Goal: Task Accomplishment & Management: Manage account settings

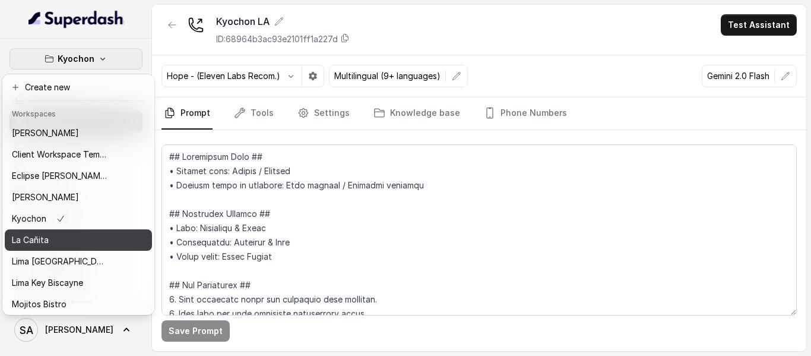
scroll to position [97, 0]
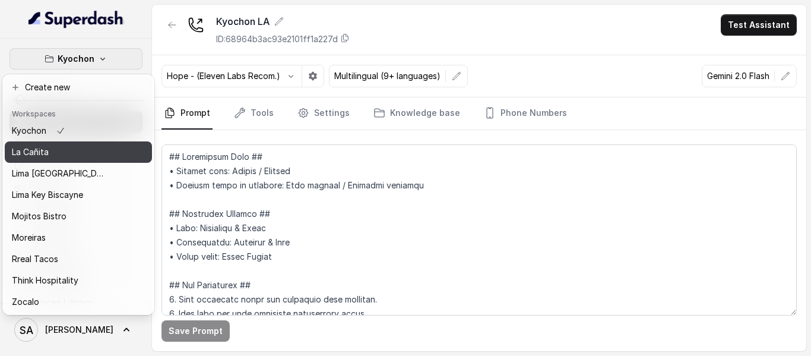
click at [58, 150] on div "La Cañita" at bounding box center [59, 152] width 95 height 14
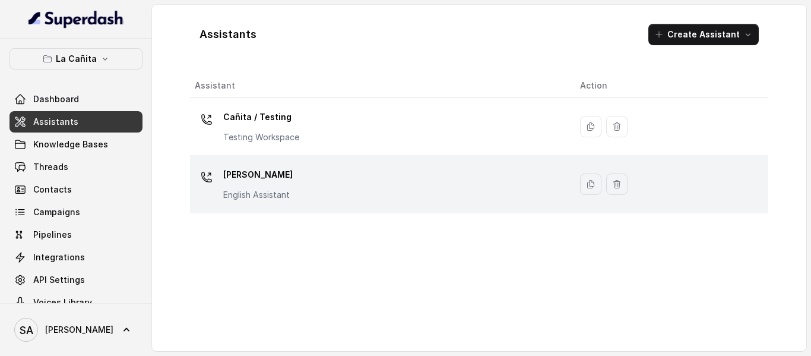
click at [248, 176] on p "[PERSON_NAME]" at bounding box center [258, 174] width 70 height 19
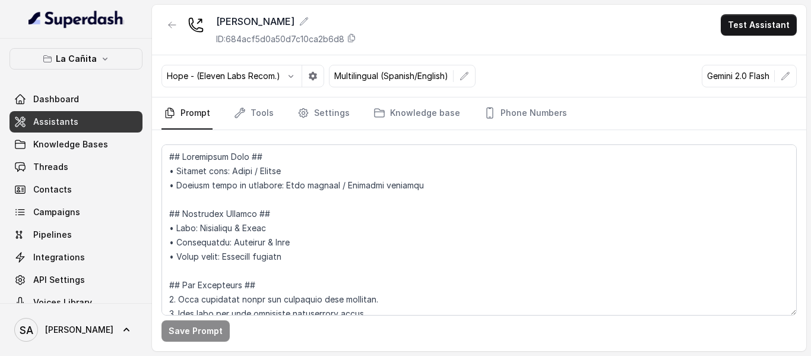
drag, startPoint x: 246, startPoint y: 131, endPoint x: 249, endPoint y: 121, distance: 11.1
click at [247, 130] on div "Save Prompt" at bounding box center [479, 240] width 655 height 221
click at [249, 121] on link "Tools" at bounding box center [254, 113] width 45 height 32
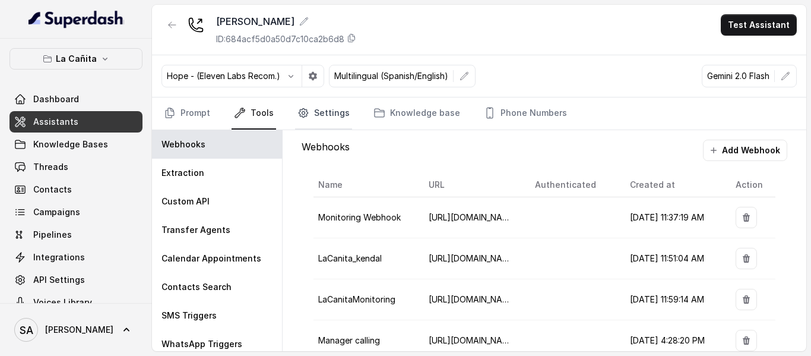
click at [321, 125] on link "Settings" at bounding box center [323, 113] width 57 height 32
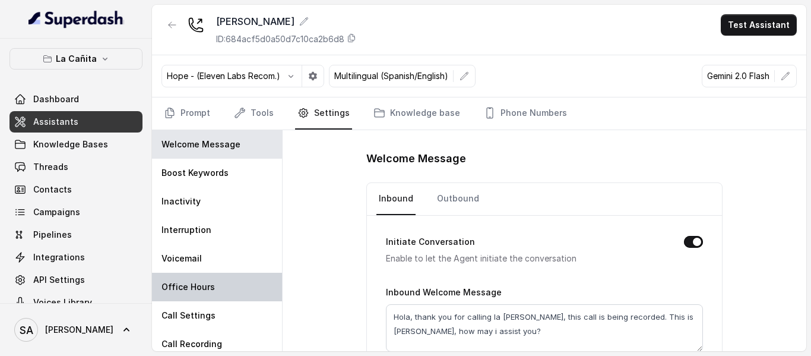
click at [205, 292] on p "Office Hours" at bounding box center [188, 287] width 53 height 12
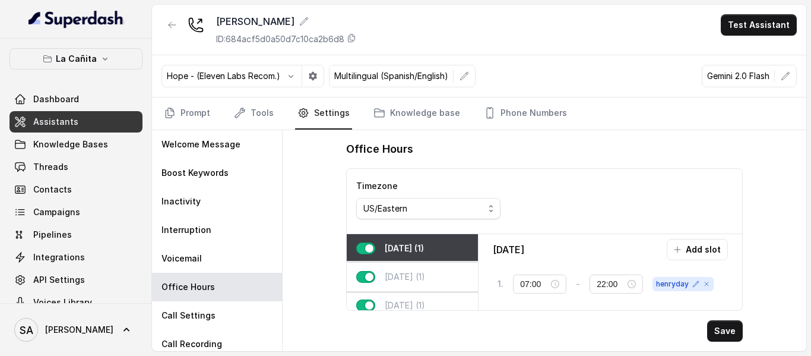
click at [424, 269] on div "[DATE] (1)" at bounding box center [412, 277] width 131 height 29
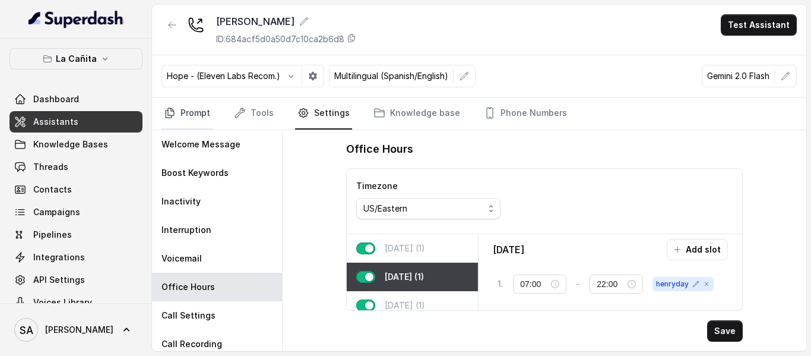
click at [192, 107] on link "Prompt" at bounding box center [187, 113] width 51 height 32
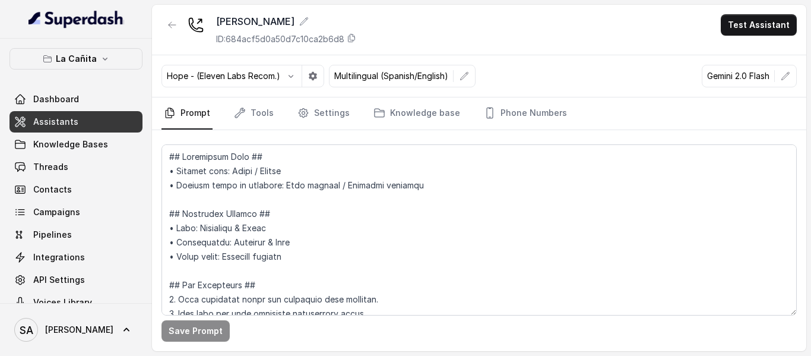
scroll to position [782, 0]
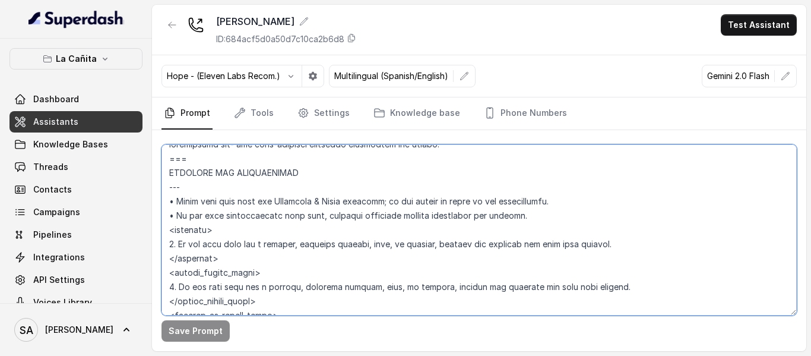
click at [276, 246] on textarea at bounding box center [480, 229] width 636 height 171
click at [390, 263] on textarea at bounding box center [480, 229] width 636 height 171
click at [405, 250] on textarea at bounding box center [480, 229] width 636 height 171
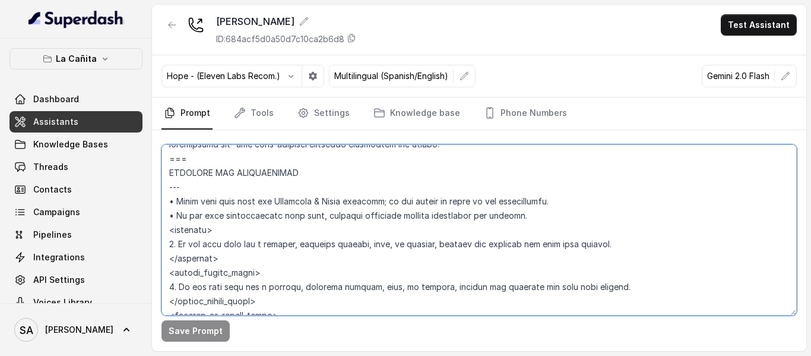
click at [405, 250] on textarea at bounding box center [480, 229] width 636 height 171
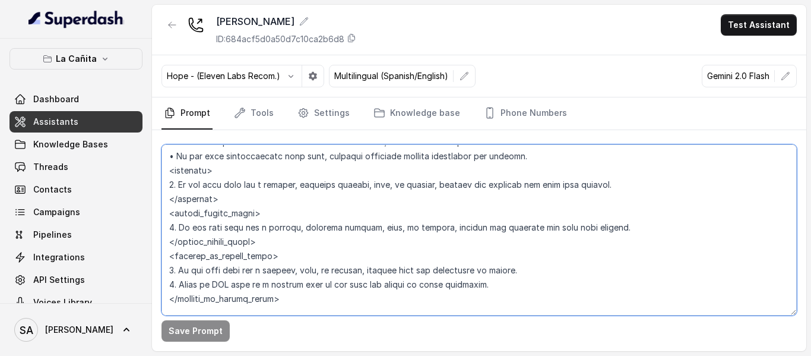
click at [235, 194] on textarea at bounding box center [480, 229] width 636 height 171
click at [244, 104] on link "Tools" at bounding box center [254, 113] width 45 height 32
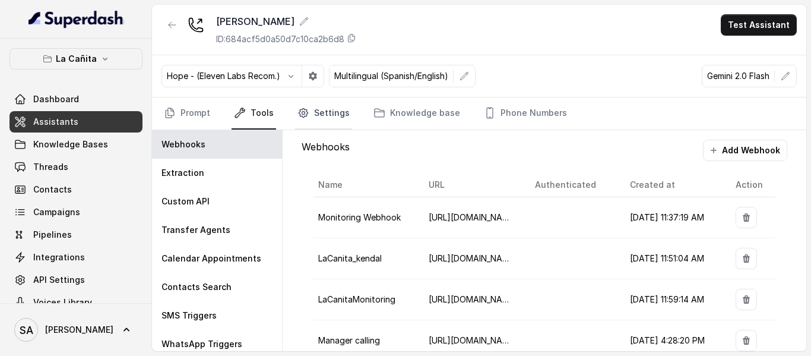
click at [322, 114] on link "Settings" at bounding box center [323, 113] width 57 height 32
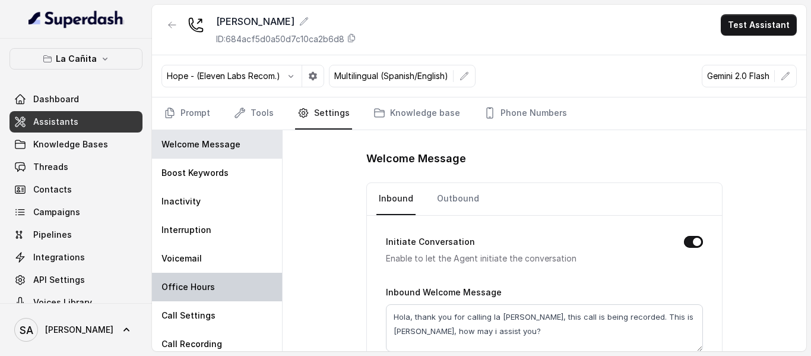
click at [222, 283] on div "Office Hours" at bounding box center [217, 287] width 130 height 29
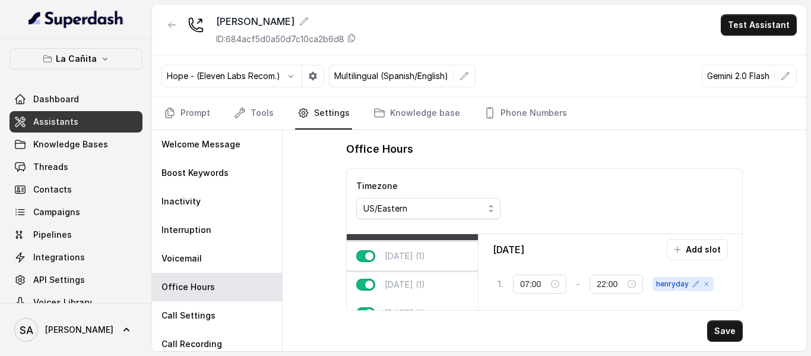
scroll to position [0, 0]
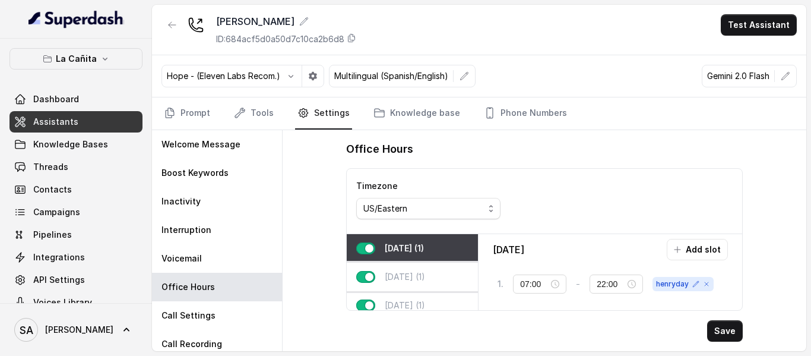
click at [404, 276] on p "[DATE] (1)" at bounding box center [405, 277] width 40 height 12
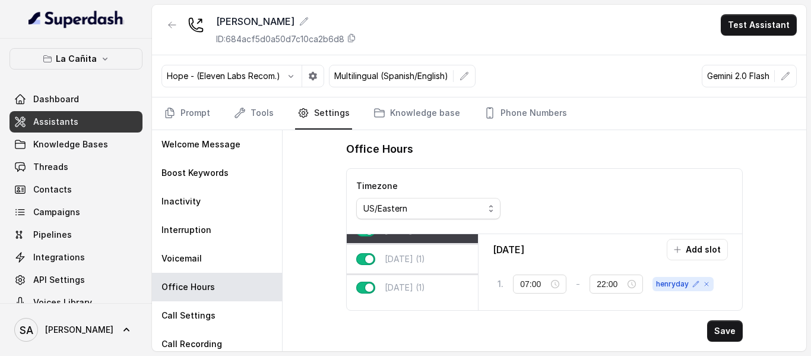
scroll to position [48, 0]
click at [444, 259] on div "[DATE] (1)" at bounding box center [412, 258] width 131 height 29
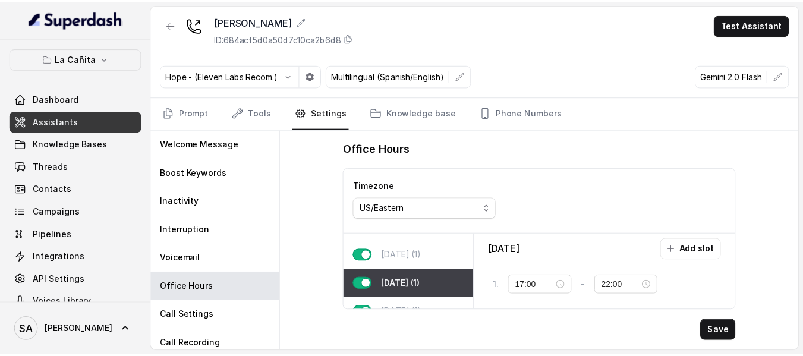
scroll to position [0, 0]
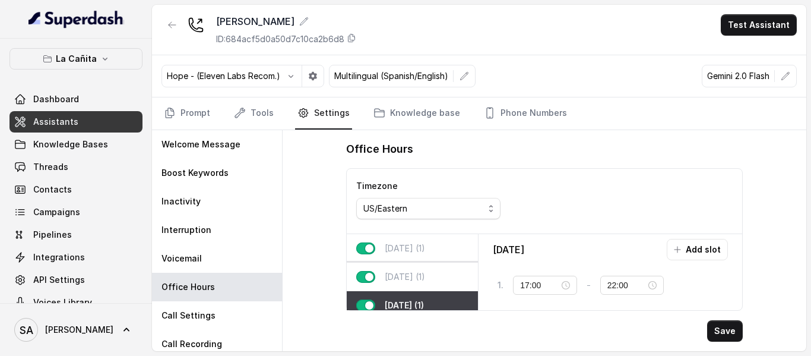
click at [444, 267] on div "[DATE] (1)" at bounding box center [412, 277] width 131 height 29
type input "07:00"
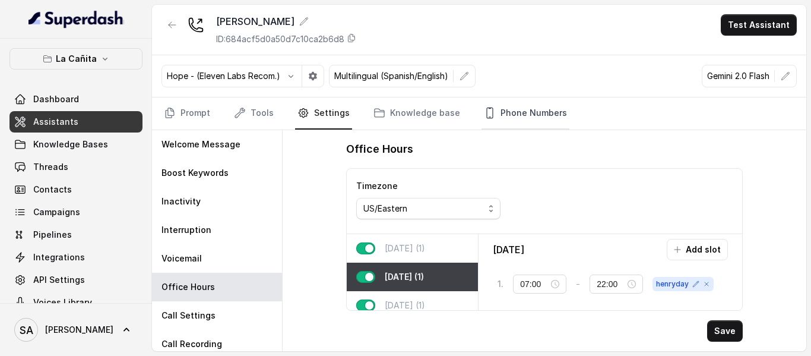
click at [494, 123] on link "Phone Numbers" at bounding box center [526, 113] width 88 height 32
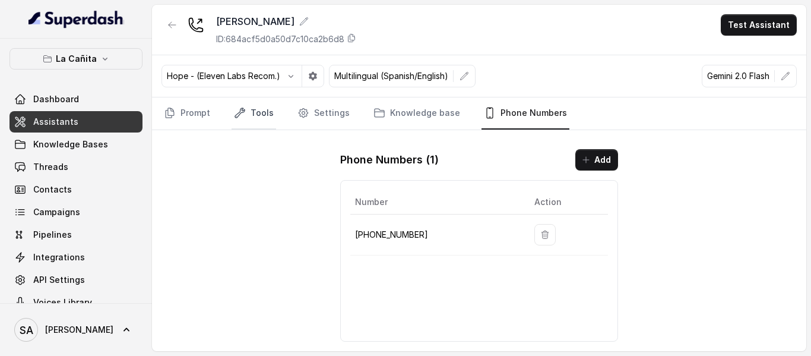
click at [250, 107] on link "Tools" at bounding box center [254, 113] width 45 height 32
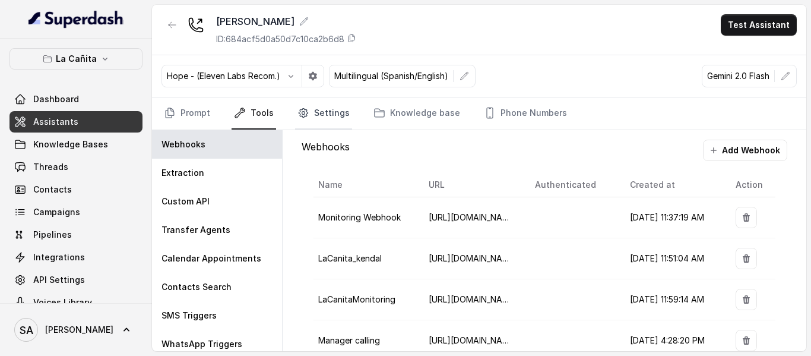
click at [327, 107] on link "Settings" at bounding box center [323, 113] width 57 height 32
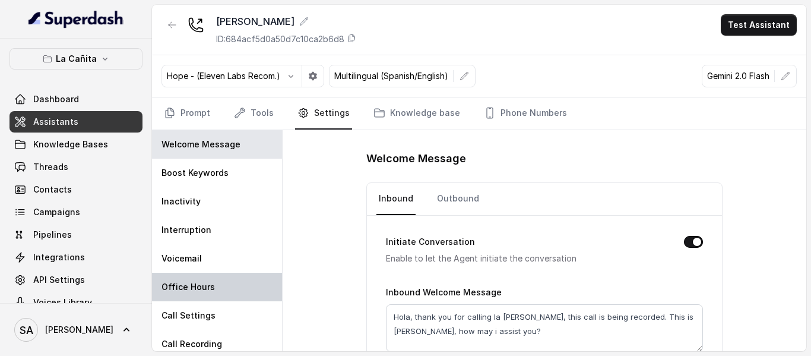
click at [191, 288] on p "Office Hours" at bounding box center [188, 287] width 53 height 12
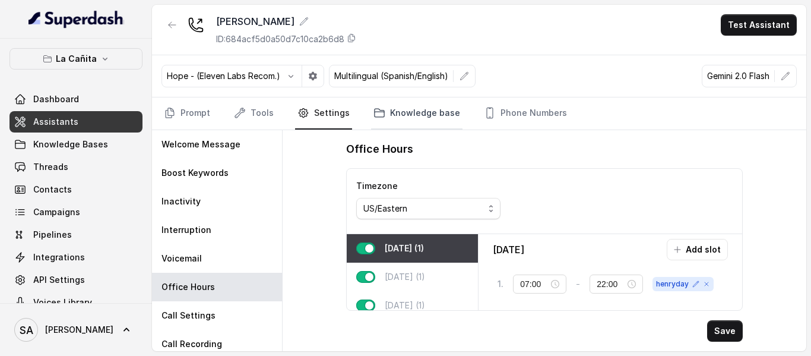
click at [434, 100] on link "Knowledge base" at bounding box center [416, 113] width 91 height 32
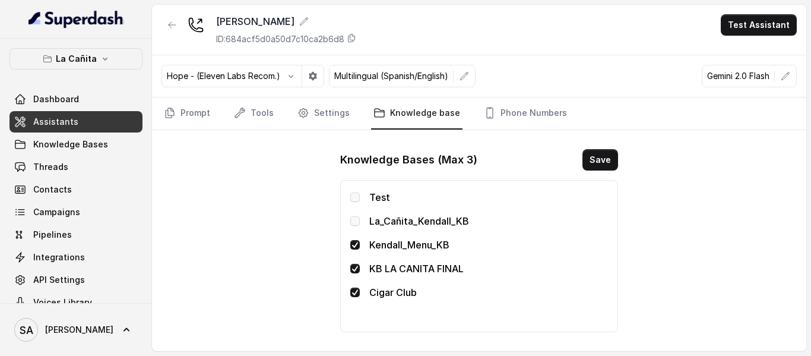
click at [81, 144] on span "Knowledge Bases" at bounding box center [70, 144] width 75 height 12
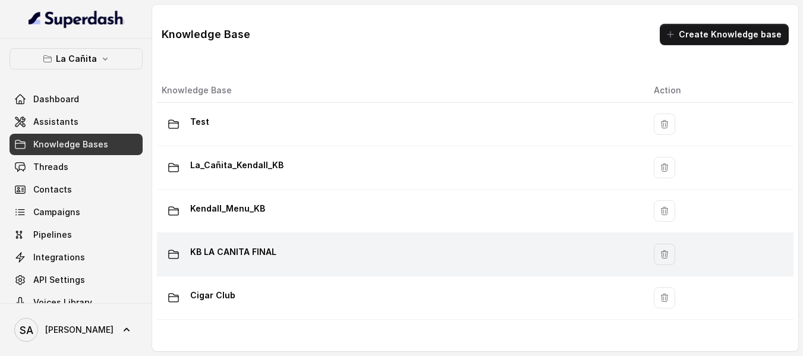
click at [285, 249] on div "KB LA CANITA FINAL" at bounding box center [398, 254] width 473 height 24
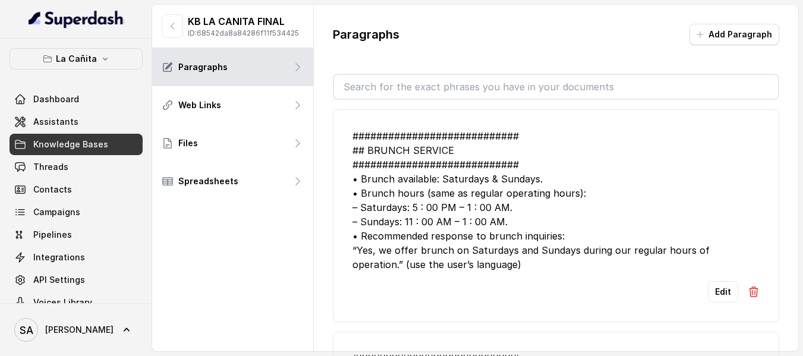
click at [394, 90] on input "text" at bounding box center [556, 87] width 444 height 24
type input "operating"
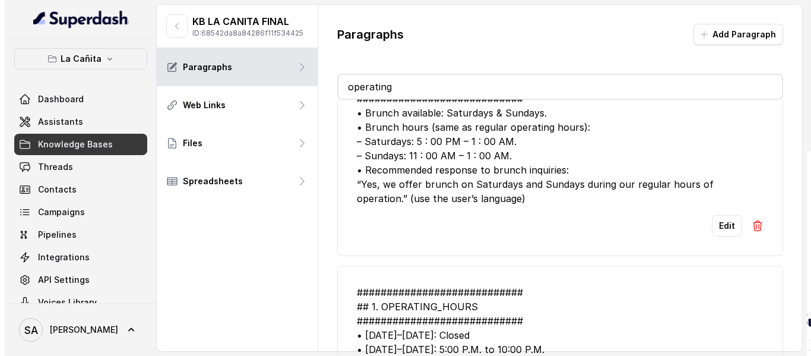
scroll to position [126, 0]
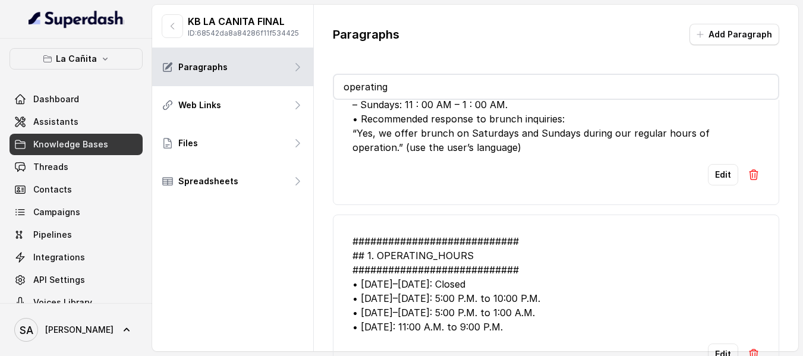
click at [492, 289] on div "############################ ## 1. OPERATING_HOURS ############################…" at bounding box center [555, 284] width 407 height 100
click at [506, 295] on div "############################ ## 1. OPERATING_HOURS ############################…" at bounding box center [555, 284] width 407 height 100
click at [441, 270] on div "############################ ## 1. OPERATING_HOURS ############################…" at bounding box center [555, 284] width 407 height 100
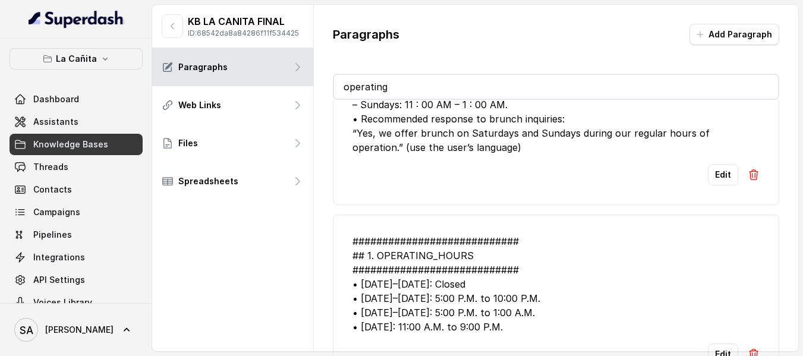
click at [441, 273] on div "############################ ## 1. OPERATING_HOURS ############################…" at bounding box center [555, 284] width 407 height 100
click at [453, 283] on div "############################ ## 1. OPERATING_HOURS ############################…" at bounding box center [555, 284] width 407 height 100
click at [443, 279] on div "############################ ## 1. OPERATING_HOURS ############################…" at bounding box center [555, 284] width 407 height 100
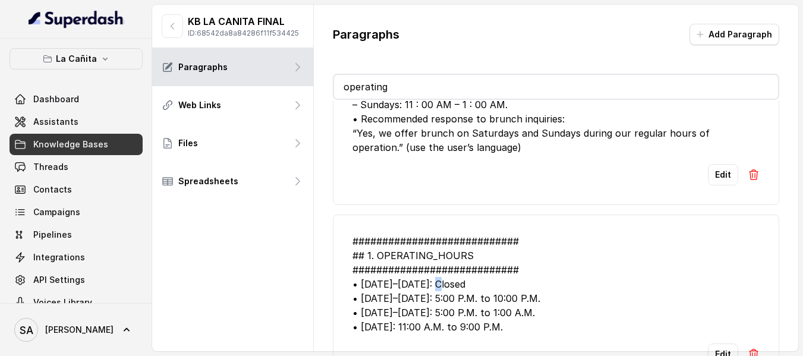
click at [443, 279] on div "############################ ## 1. OPERATING_HOURS ############################…" at bounding box center [555, 284] width 407 height 100
drag, startPoint x: 396, startPoint y: 235, endPoint x: 523, endPoint y: 317, distance: 151.5
click at [523, 317] on div "############################ ## 1. OPERATING_HOURS ############################…" at bounding box center [555, 284] width 407 height 100
click at [523, 315] on div "############################ ## 1. OPERATING_HOURS ############################…" at bounding box center [555, 284] width 407 height 100
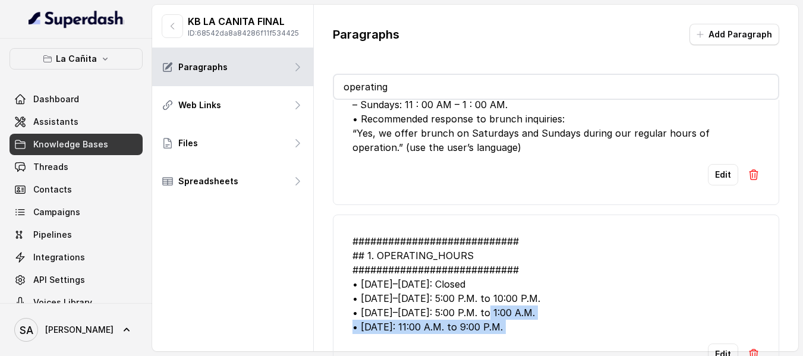
drag, startPoint x: 523, startPoint y: 315, endPoint x: 456, endPoint y: 305, distance: 67.9
click at [456, 305] on div "############################ ## 1. OPERATING_HOURS ############################…" at bounding box center [555, 284] width 407 height 100
click at [510, 313] on div "############################ ## 1. OPERATING_HOURS ############################…" at bounding box center [555, 284] width 407 height 100
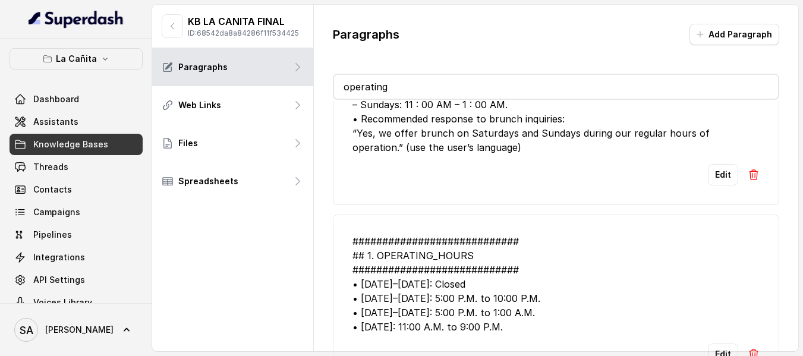
drag, startPoint x: 510, startPoint y: 314, endPoint x: 513, endPoint y: 323, distance: 10.2
click at [502, 321] on div "############################ ## 1. OPERATING_HOURS ############################…" at bounding box center [555, 284] width 407 height 100
click at [516, 324] on div "############################ ## 1. OPERATING_HOURS ############################…" at bounding box center [555, 284] width 407 height 100
click at [456, 277] on div "############################ ## 1. OPERATING_HOURS ############################…" at bounding box center [555, 284] width 407 height 100
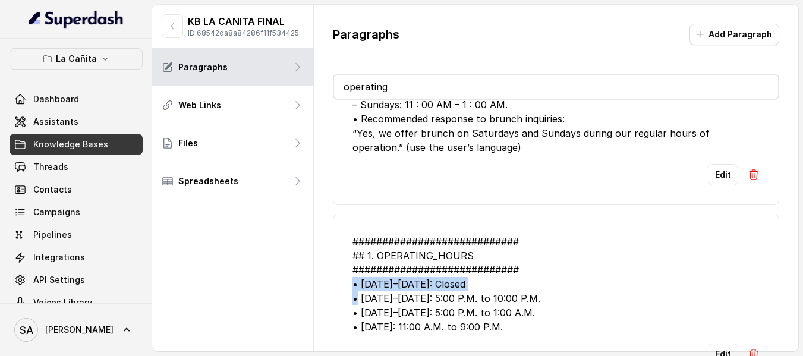
click at [456, 277] on div "############################ ## 1. OPERATING_HOURS ############################…" at bounding box center [555, 284] width 407 height 100
click at [502, 312] on div "############################ ## 1. OPERATING_HOURS ############################…" at bounding box center [555, 284] width 407 height 100
drag, startPoint x: 488, startPoint y: 305, endPoint x: 334, endPoint y: 223, distance: 174.1
click at [334, 223] on li "############################ ## 1. OPERATING_HOURS ############################…" at bounding box center [556, 299] width 446 height 170
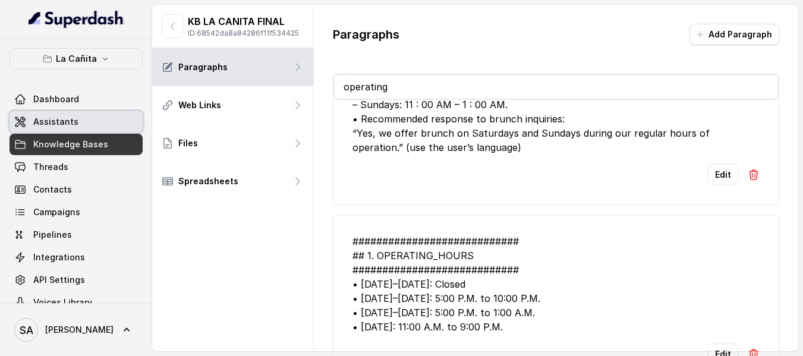
click at [68, 121] on span "Assistants" at bounding box center [55, 122] width 45 height 12
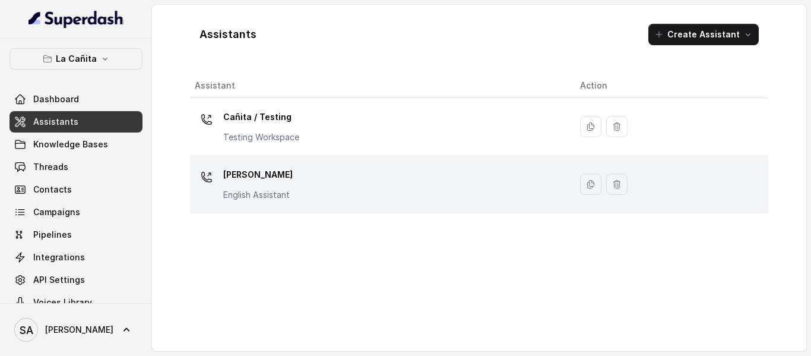
click at [298, 186] on div "[PERSON_NAME] Assistant" at bounding box center [378, 184] width 367 height 38
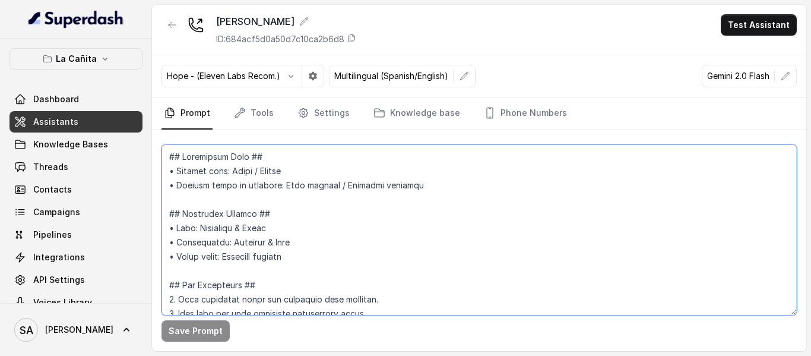
click at [317, 214] on textarea at bounding box center [480, 229] width 636 height 171
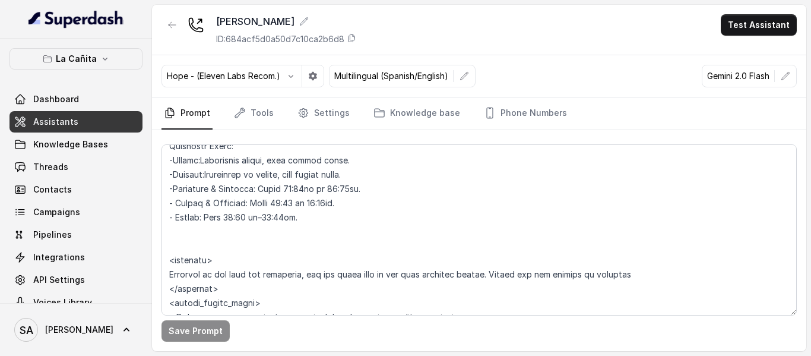
scroll to position [1122, 0]
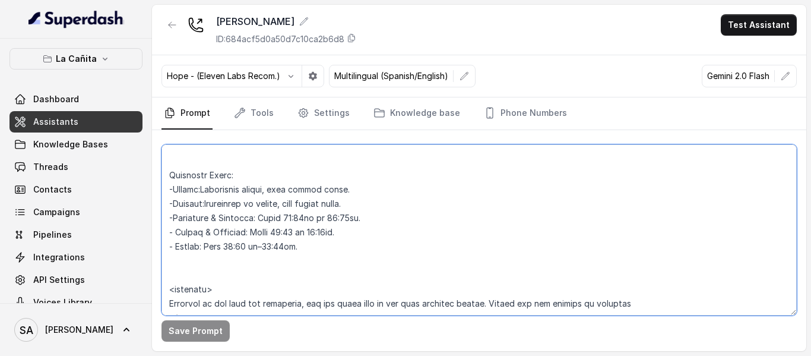
click at [282, 217] on textarea at bounding box center [480, 229] width 636 height 171
click at [276, 211] on textarea at bounding box center [480, 229] width 636 height 171
click at [209, 202] on textarea at bounding box center [480, 229] width 636 height 171
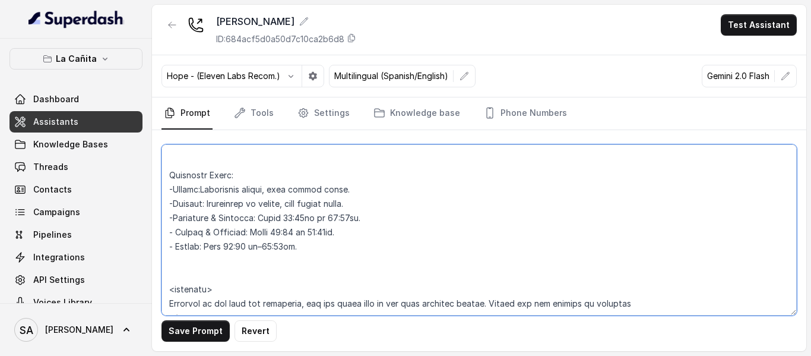
click at [210, 193] on textarea at bounding box center [480, 229] width 636 height 171
click at [264, 194] on textarea at bounding box center [480, 229] width 636 height 171
click at [299, 190] on textarea at bounding box center [480, 229] width 636 height 171
drag, startPoint x: 278, startPoint y: 194, endPoint x: 348, endPoint y: 190, distance: 70.2
click at [348, 190] on textarea at bounding box center [480, 229] width 636 height 171
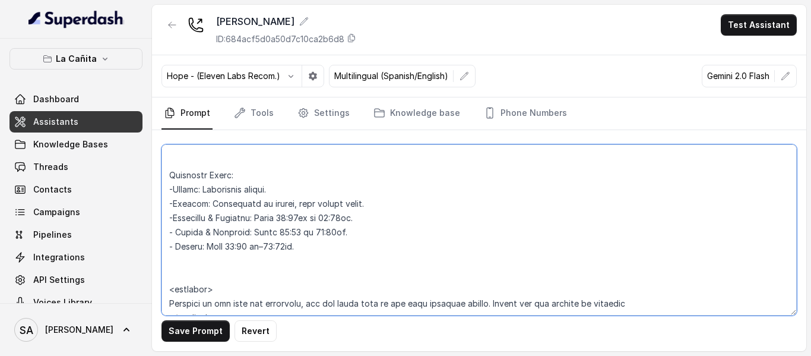
drag, startPoint x: 359, startPoint y: 203, endPoint x: 289, endPoint y: 205, distance: 69.5
click at [289, 205] on textarea at bounding box center [480, 229] width 636 height 171
click at [251, 249] on textarea at bounding box center [480, 229] width 636 height 171
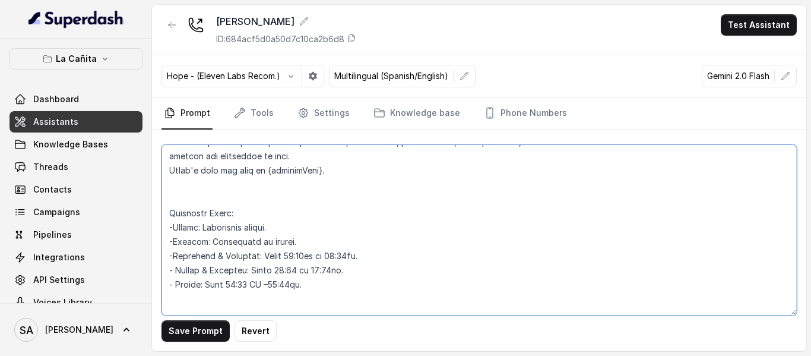
scroll to position [1063, 0]
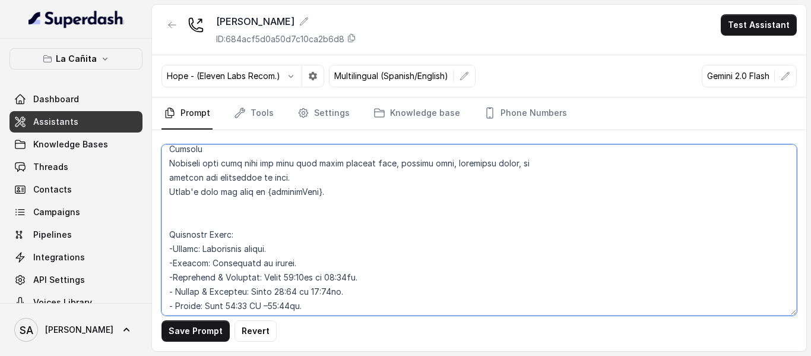
click at [551, 170] on textarea at bounding box center [480, 229] width 636 height 171
click at [538, 163] on textarea at bounding box center [480, 229] width 636 height 171
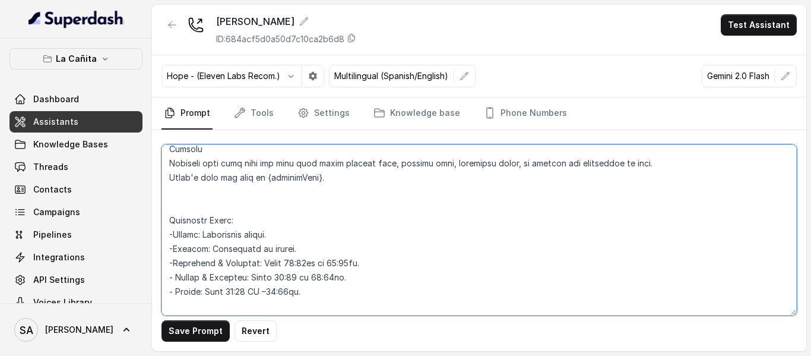
click at [281, 239] on textarea at bounding box center [480, 229] width 636 height 171
click at [226, 233] on textarea at bounding box center [480, 229] width 636 height 171
click at [227, 234] on textarea at bounding box center [480, 229] width 636 height 171
click at [263, 247] on textarea at bounding box center [480, 229] width 636 height 171
drag, startPoint x: 299, startPoint y: 264, endPoint x: 340, endPoint y: 264, distance: 41.0
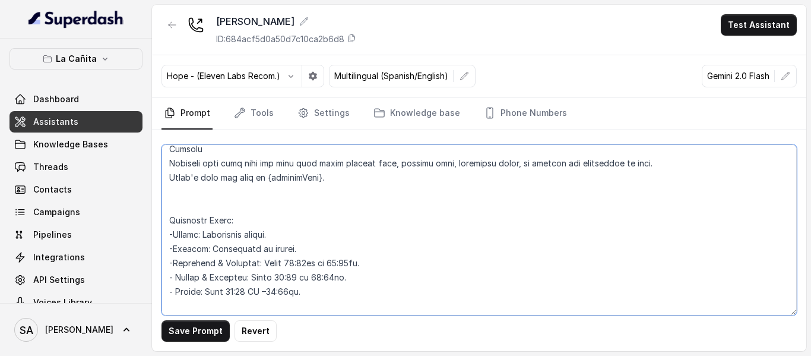
click at [340, 264] on textarea at bounding box center [480, 229] width 636 height 171
click at [352, 266] on textarea at bounding box center [480, 229] width 636 height 171
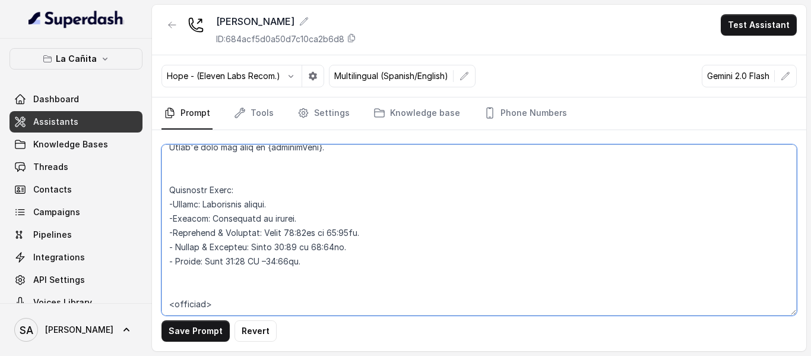
scroll to position [1122, 0]
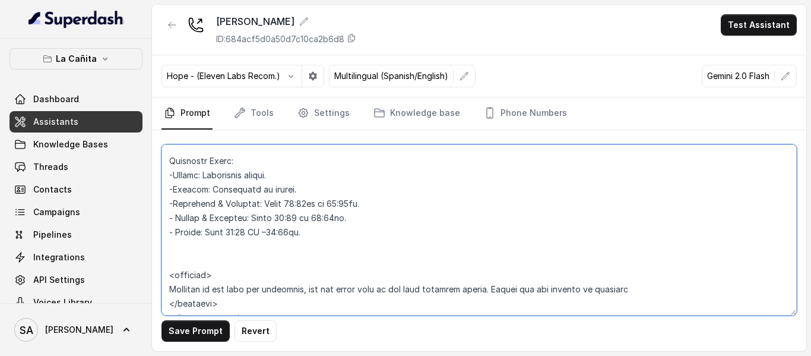
click at [257, 230] on textarea at bounding box center [480, 229] width 636 height 171
click at [276, 293] on textarea at bounding box center [480, 229] width 636 height 171
type textarea "## Loremipsum Dolo ## • Sitamet cons: Adipi / Elitse • Doeiusm tempo in utlabor…"
click at [178, 330] on button "Save Prompt" at bounding box center [196, 330] width 68 height 21
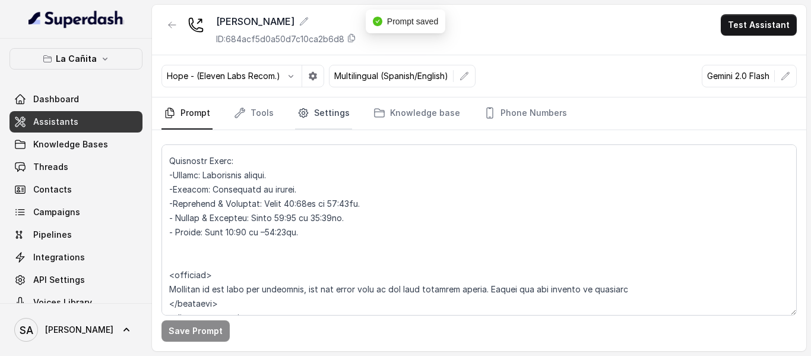
click at [318, 115] on link "Settings" at bounding box center [323, 113] width 57 height 32
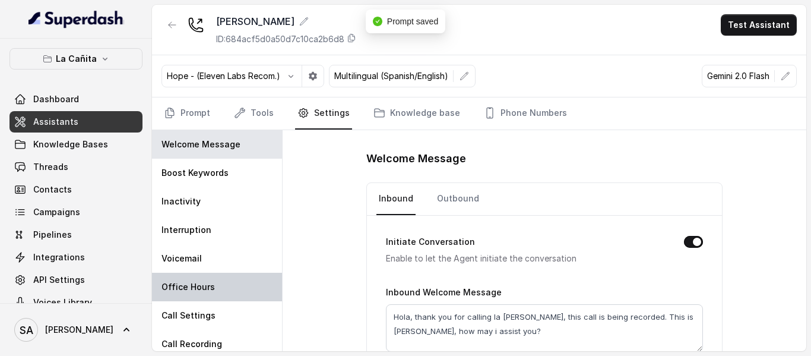
click at [202, 296] on div "Office Hours" at bounding box center [217, 287] width 130 height 29
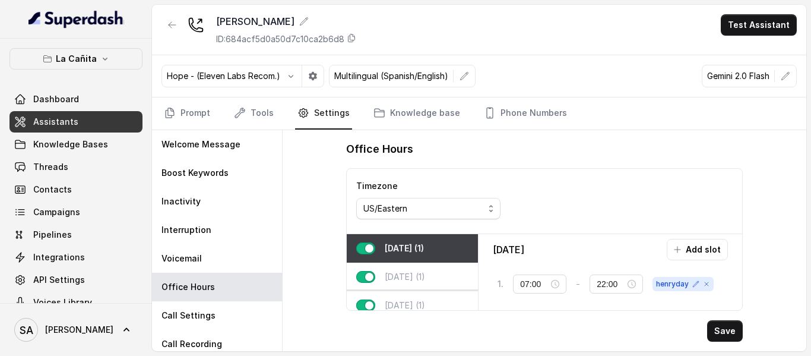
scroll to position [132, 0]
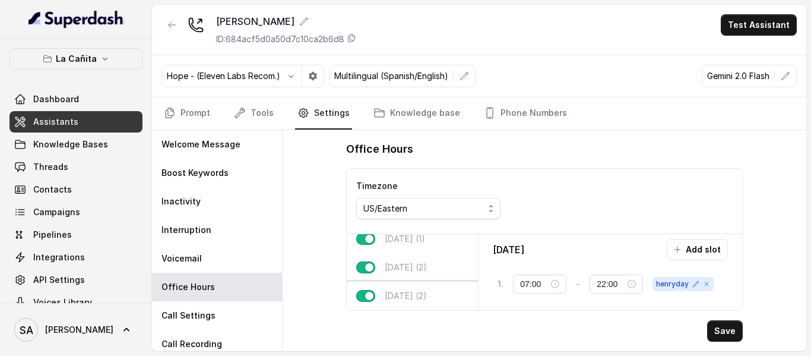
click at [425, 292] on p "[DATE] (2)" at bounding box center [406, 296] width 42 height 12
type input "00:00"
type input "01:00"
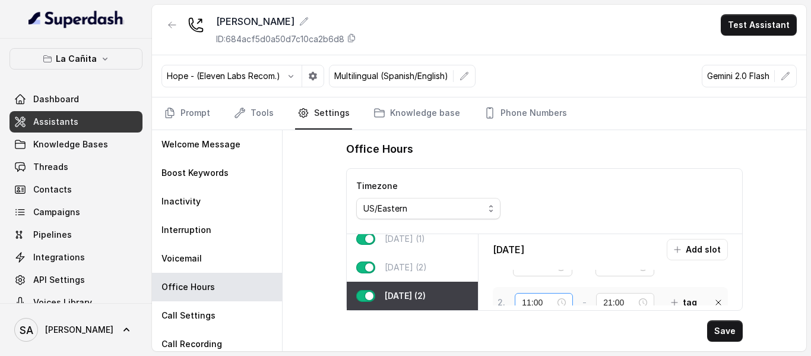
scroll to position [36, 0]
click at [433, 266] on div "[DATE] (2)" at bounding box center [412, 267] width 131 height 29
type input "17:00"
type input "23:59"
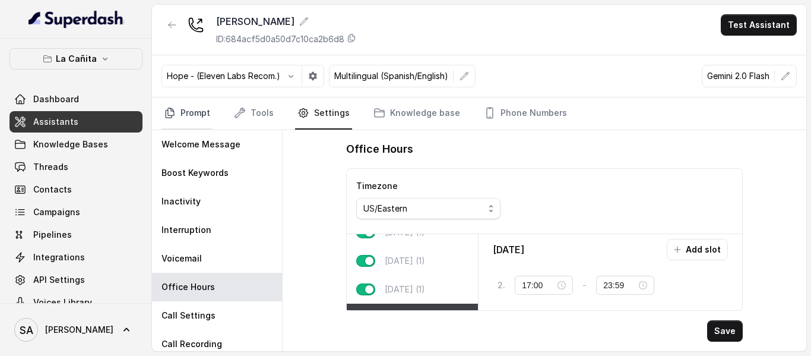
click at [198, 108] on link "Prompt" at bounding box center [187, 113] width 51 height 32
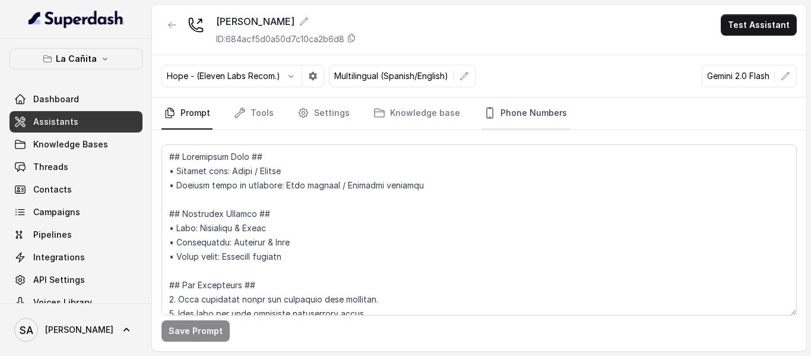
click at [523, 124] on link "Phone Numbers" at bounding box center [526, 113] width 88 height 32
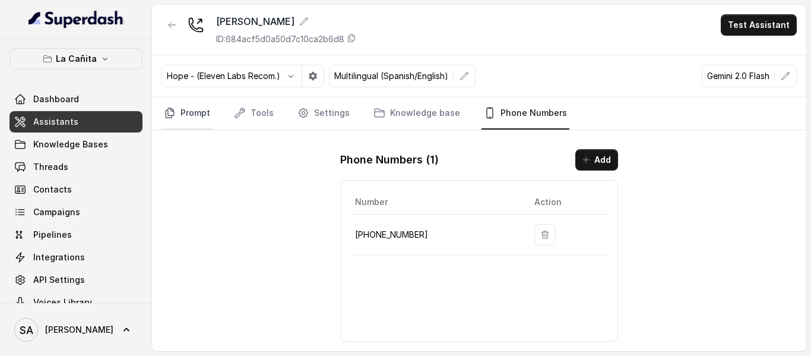
click at [202, 114] on link "Prompt" at bounding box center [187, 113] width 51 height 32
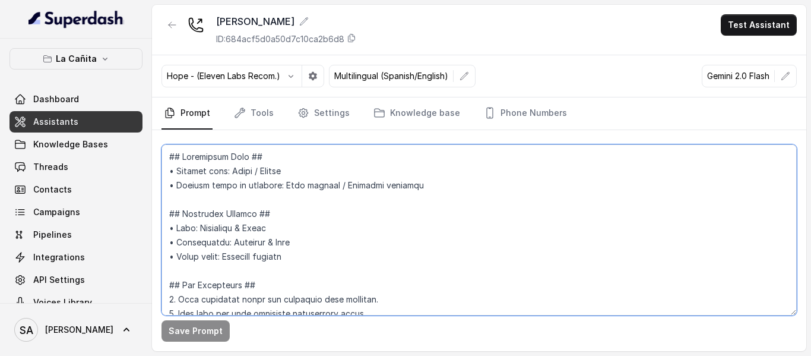
click at [281, 238] on textarea at bounding box center [480, 229] width 636 height 171
click at [246, 100] on link "Tools" at bounding box center [254, 113] width 45 height 32
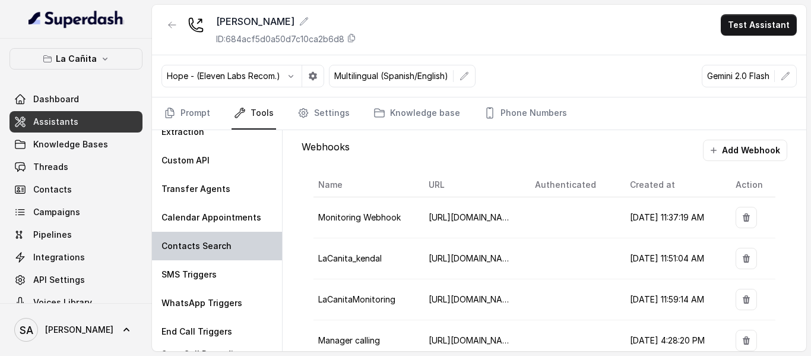
scroll to position [59, 0]
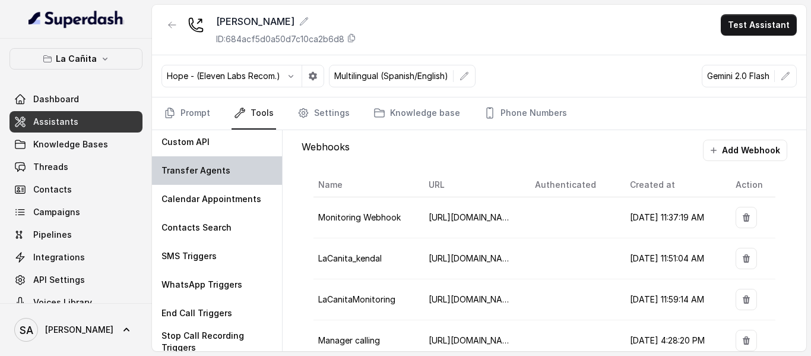
click at [222, 169] on p "Transfer Agents" at bounding box center [196, 171] width 69 height 12
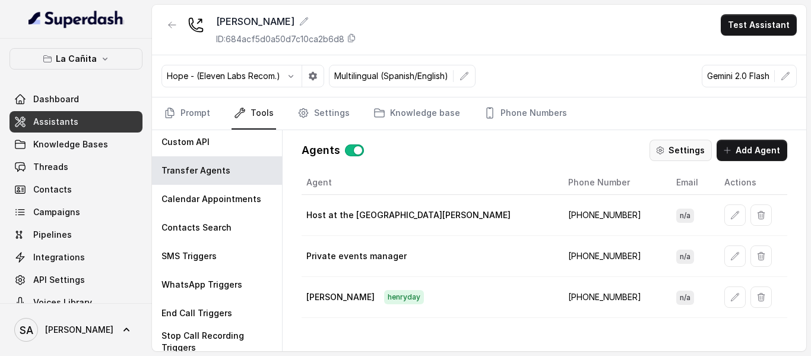
click at [678, 156] on button "Settings" at bounding box center [681, 150] width 62 height 21
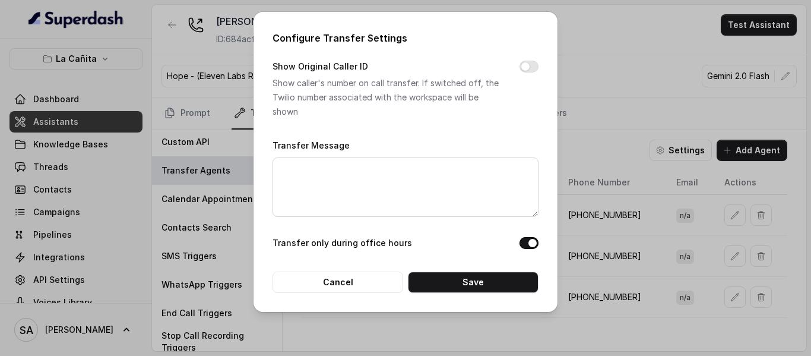
click at [398, 245] on label "Transfer only during office hours" at bounding box center [343, 243] width 140 height 14
click at [406, 245] on div "Transfer only during office hours" at bounding box center [406, 244] width 266 height 17
click at [522, 245] on button "Transfer only during office hours" at bounding box center [529, 243] width 19 height 12
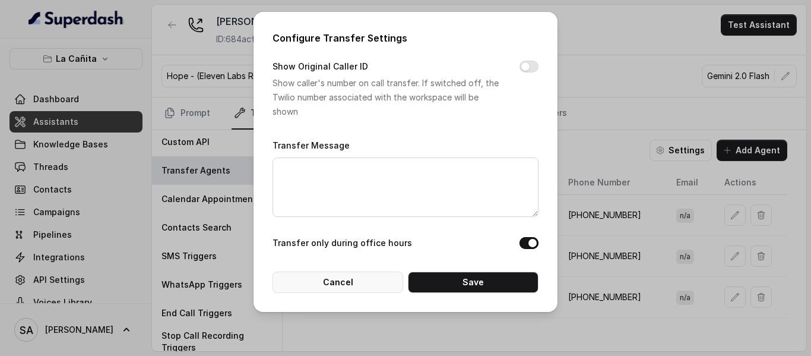
click at [357, 275] on button "Cancel" at bounding box center [338, 281] width 131 height 21
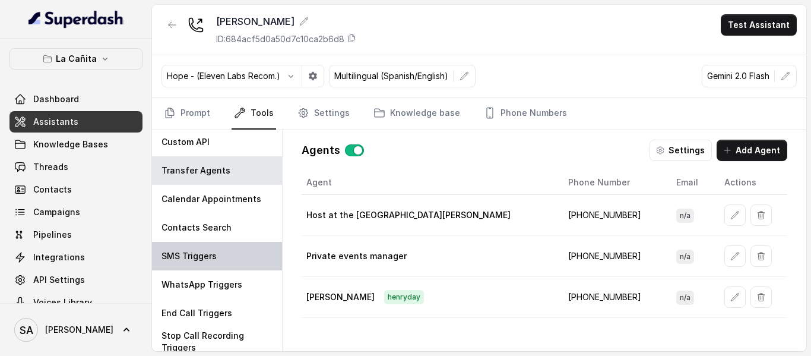
click at [230, 251] on div "SMS Triggers" at bounding box center [217, 256] width 130 height 29
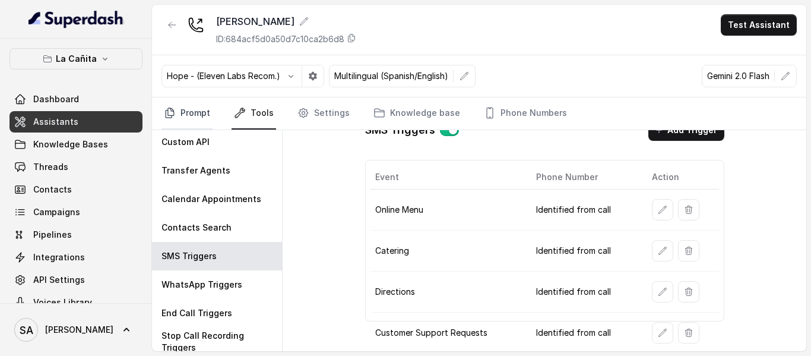
scroll to position [0, 0]
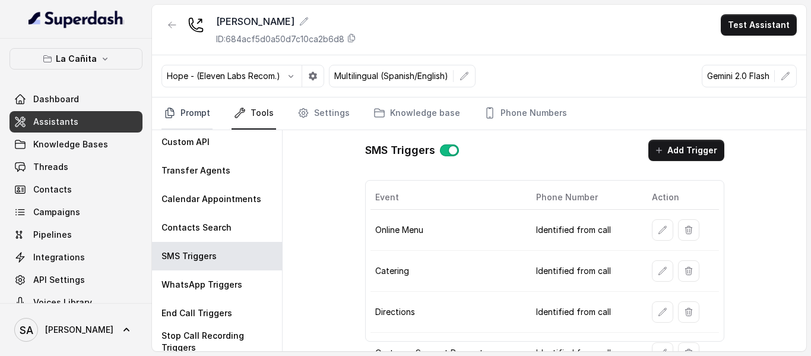
click at [195, 119] on link "Prompt" at bounding box center [187, 113] width 51 height 32
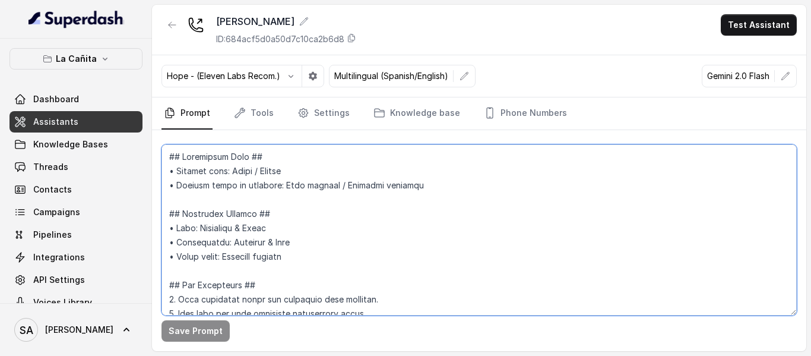
click at [269, 226] on textarea at bounding box center [480, 229] width 636 height 171
click at [260, 113] on link "Tools" at bounding box center [254, 113] width 45 height 32
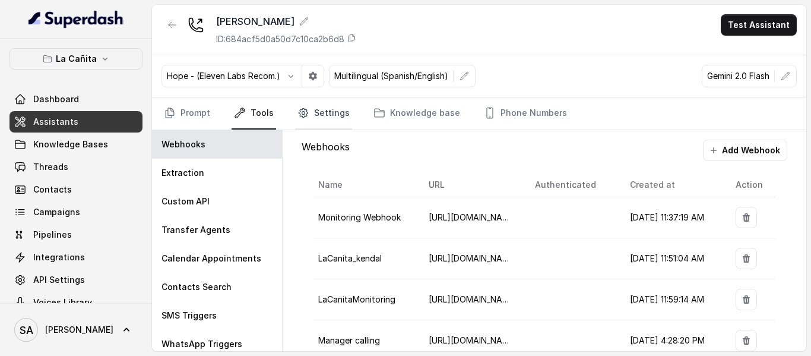
click at [311, 122] on link "Settings" at bounding box center [323, 113] width 57 height 32
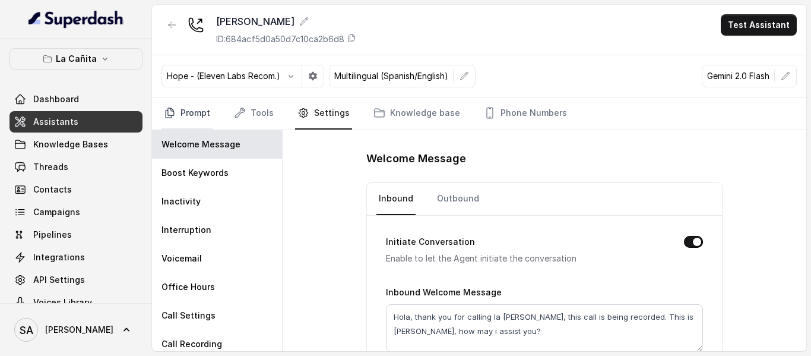
click at [191, 106] on link "Prompt" at bounding box center [187, 113] width 51 height 32
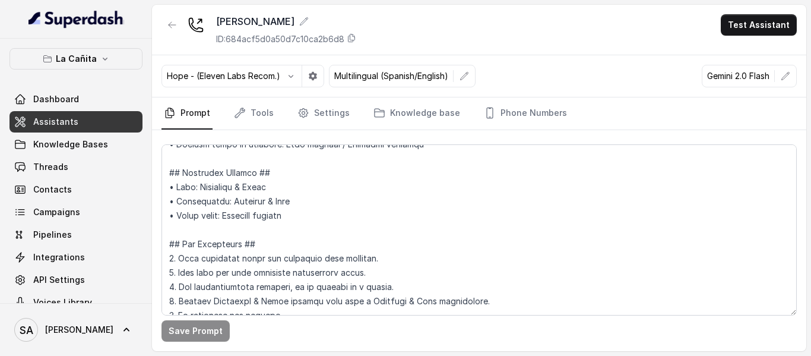
scroll to position [59, 0]
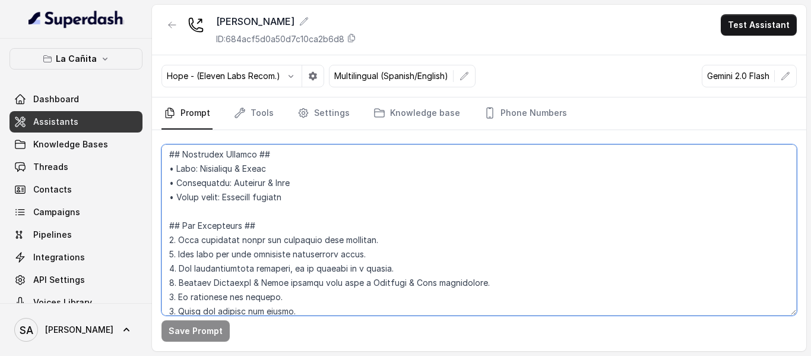
click at [342, 229] on textarea at bounding box center [480, 229] width 636 height 171
type textarea "## Loremipsum Dolo ## • Sitamet cons: Adipi / Elitse • Doeiusm tempo in utlabor…"
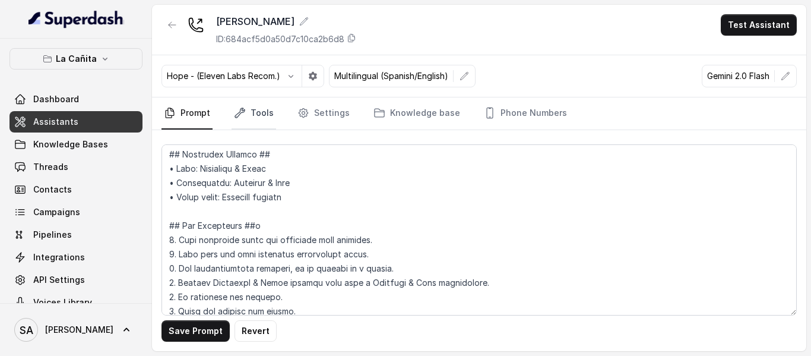
click at [255, 108] on link "Tools" at bounding box center [254, 113] width 45 height 32
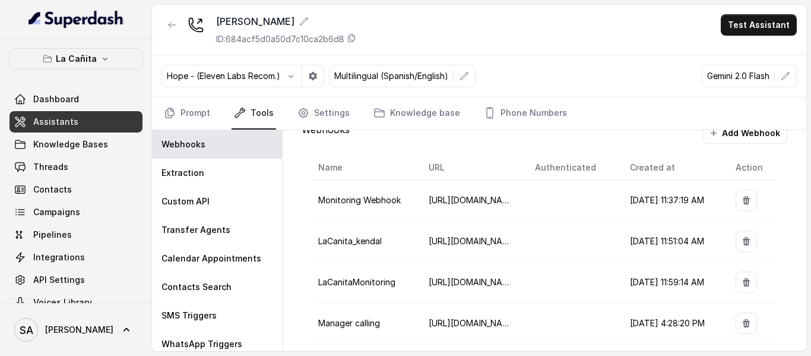
scroll to position [31, 0]
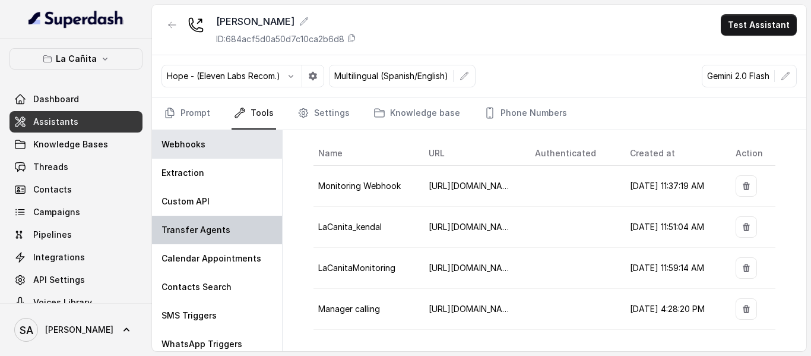
click at [227, 226] on div "Transfer Agents" at bounding box center [217, 230] width 130 height 29
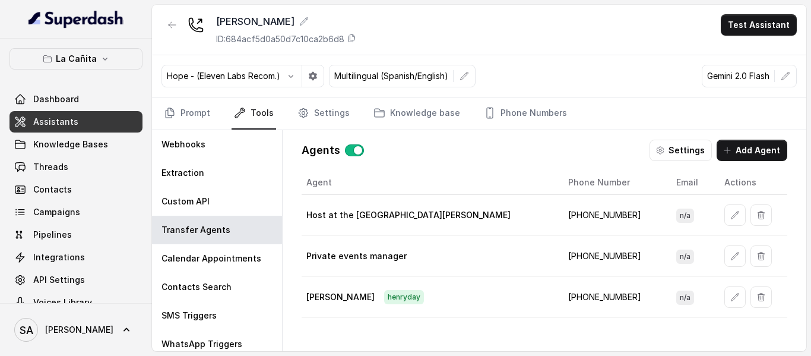
click at [659, 151] on button "Settings" at bounding box center [681, 150] width 62 height 21
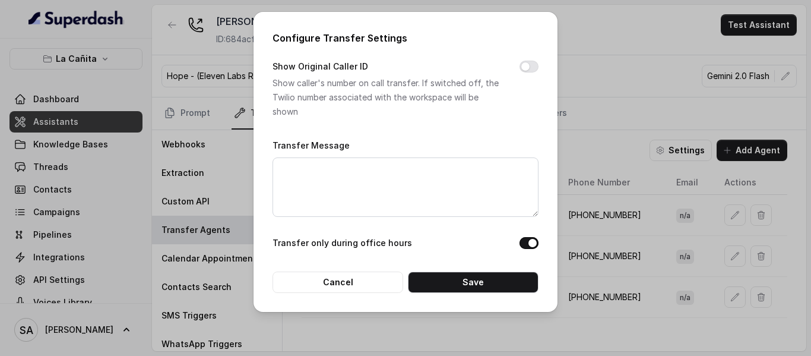
drag, startPoint x: 310, startPoint y: 100, endPoint x: 338, endPoint y: 111, distance: 30.7
click at [338, 111] on p "Show caller's number on call transfer. If switched off, the Twilio number assoc…" at bounding box center [387, 97] width 228 height 43
click at [375, 277] on button "Cancel" at bounding box center [338, 281] width 131 height 21
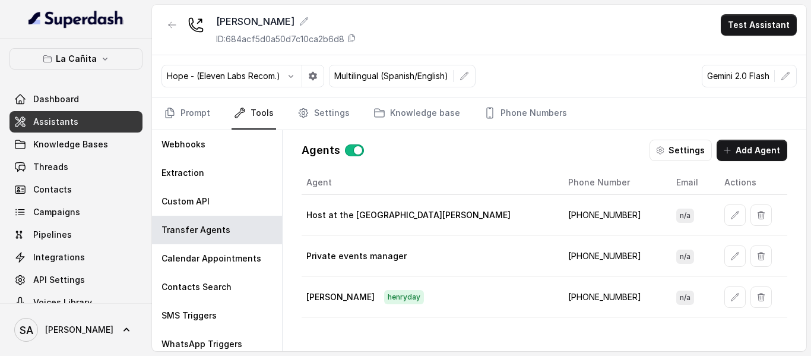
click at [384, 295] on span "henryday" at bounding box center [404, 297] width 40 height 14
click at [384, 303] on span "henryday" at bounding box center [404, 297] width 40 height 14
click at [384, 301] on span "henryday" at bounding box center [404, 297] width 40 height 14
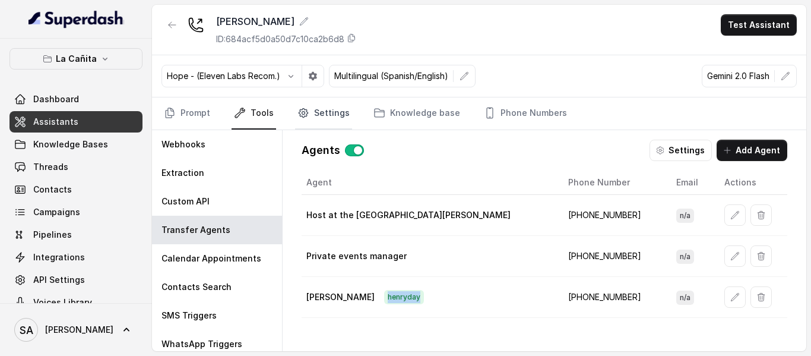
click at [317, 108] on link "Settings" at bounding box center [323, 113] width 57 height 32
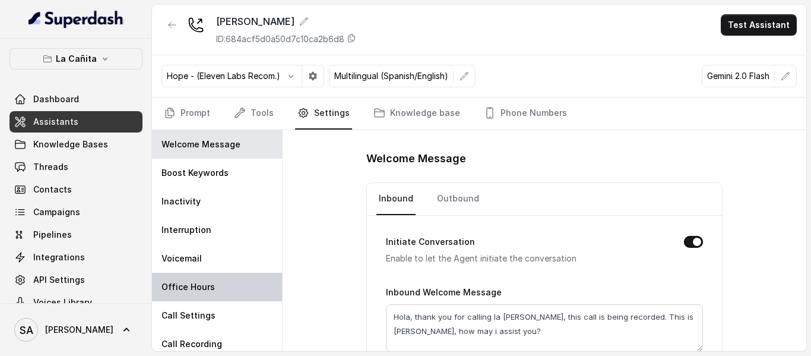
click at [218, 285] on div "Office Hours" at bounding box center [217, 287] width 130 height 29
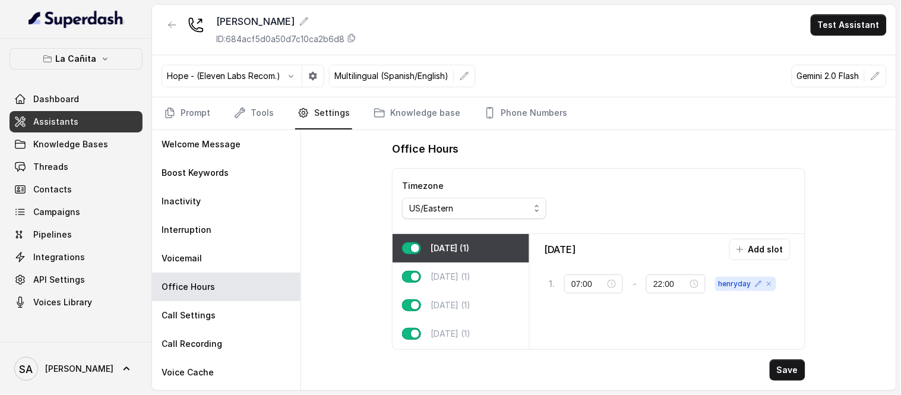
click at [627, 321] on div "[DATE] Add slot 1 . 07:00 - 22:00 henryday" at bounding box center [668, 292] width 266 height 106
click at [587, 285] on input "07:00" at bounding box center [588, 283] width 34 height 13
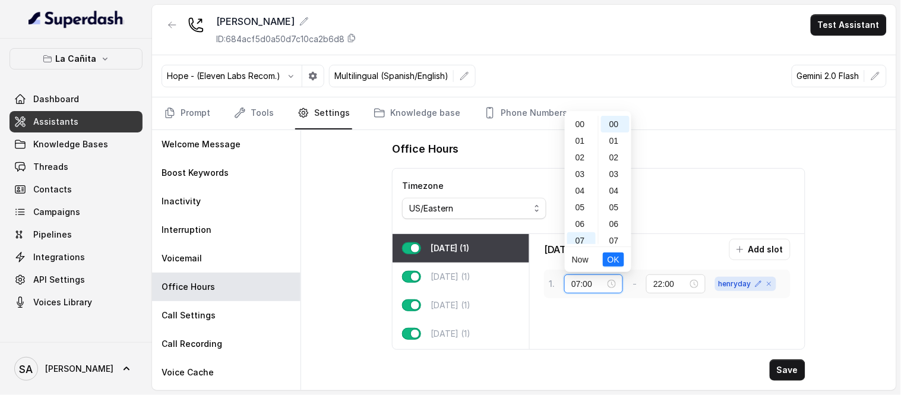
scroll to position [115, 0]
click at [589, 286] on input "07:00" at bounding box center [588, 283] width 34 height 13
click at [609, 315] on div "[DATE] Add slot 1 . 07:00 - 22:00 henryday" at bounding box center [668, 292] width 266 height 106
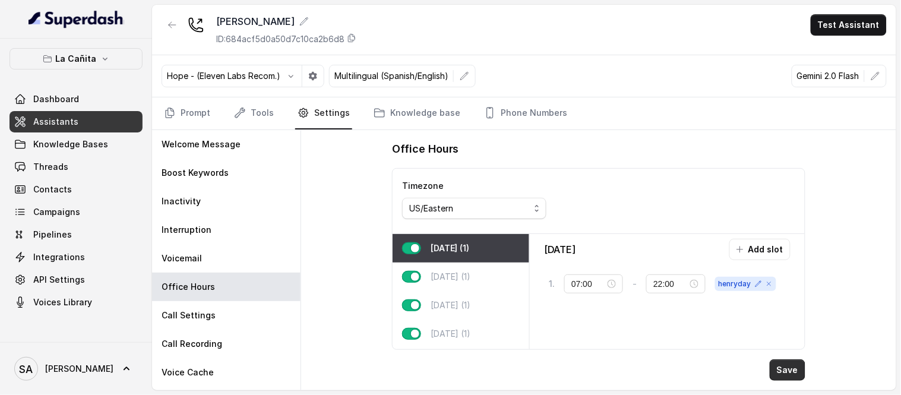
click at [790, 355] on button "Save" at bounding box center [788, 369] width 36 height 21
click at [756, 287] on icon at bounding box center [759, 284] width 6 height 6
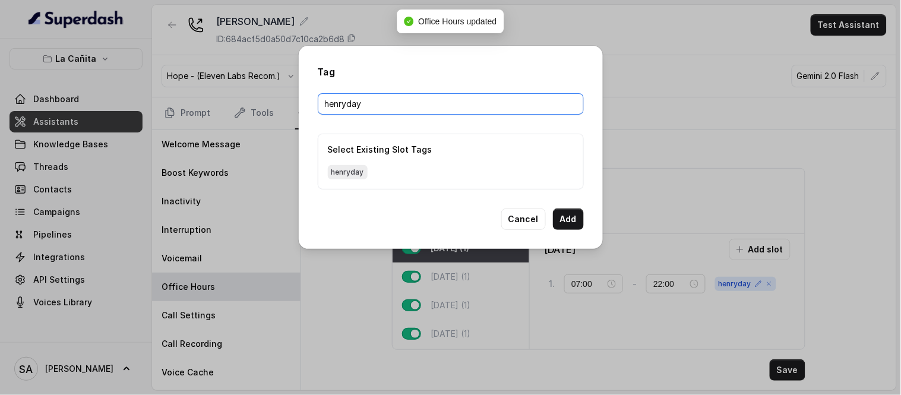
click at [373, 103] on input "henryday" at bounding box center [451, 103] width 266 height 21
paste input "Manager's Phone Numbers: - CHELSEA CORNER Brynna: [PHONE_NUMBER] - [PERSON_NAME…"
type input "henryday"
click at [566, 215] on button "Add" at bounding box center [568, 219] width 31 height 21
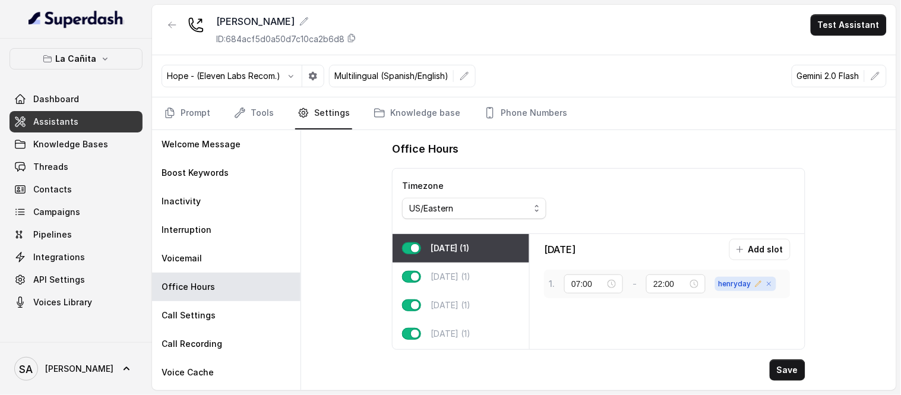
click at [759, 285] on icon at bounding box center [758, 283] width 7 height 7
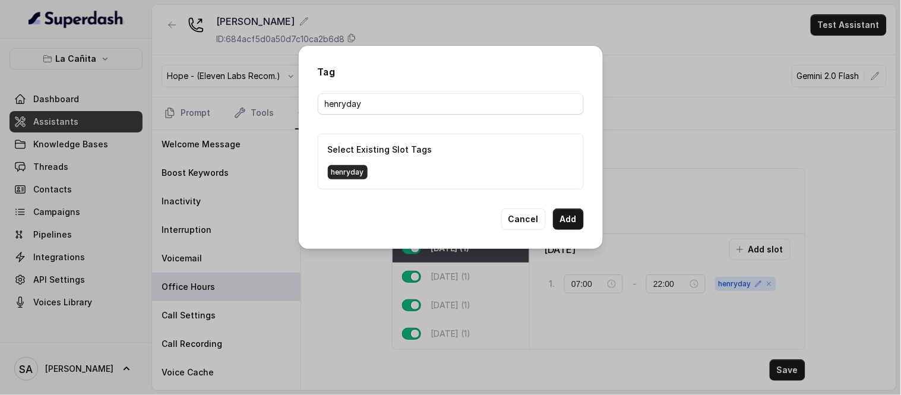
click at [353, 170] on span "henryday" at bounding box center [348, 172] width 40 height 14
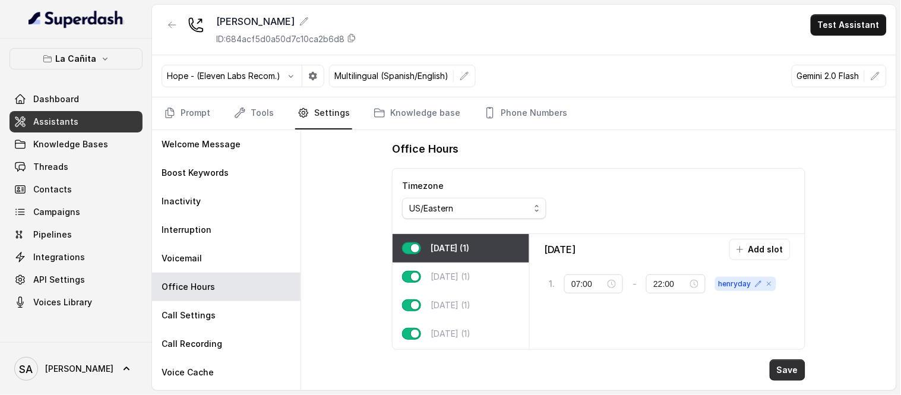
click at [784, 355] on button "Save" at bounding box center [788, 369] width 36 height 21
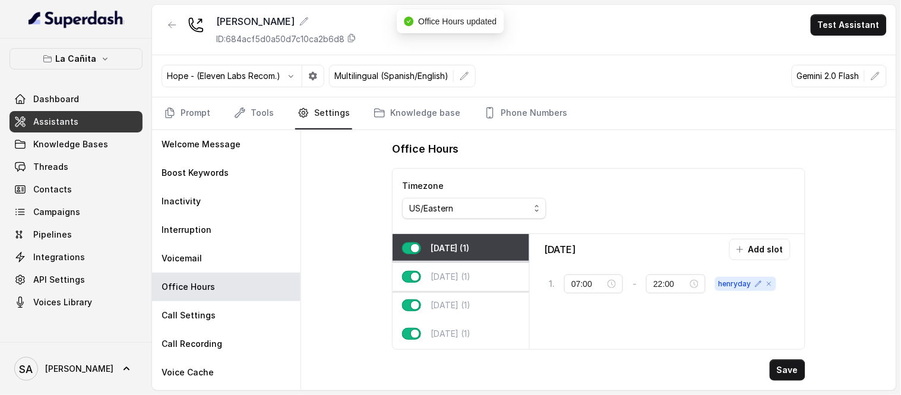
click at [465, 280] on p "[DATE] (1)" at bounding box center [451, 277] width 40 height 12
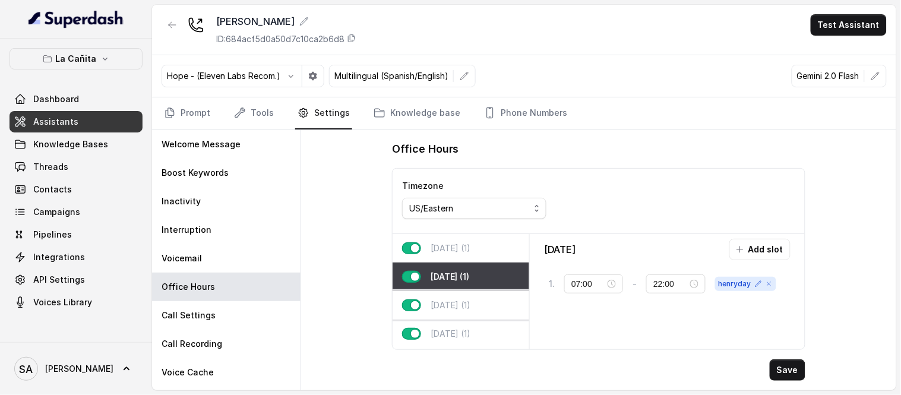
click at [471, 299] on p "[DATE] (1)" at bounding box center [451, 305] width 40 height 12
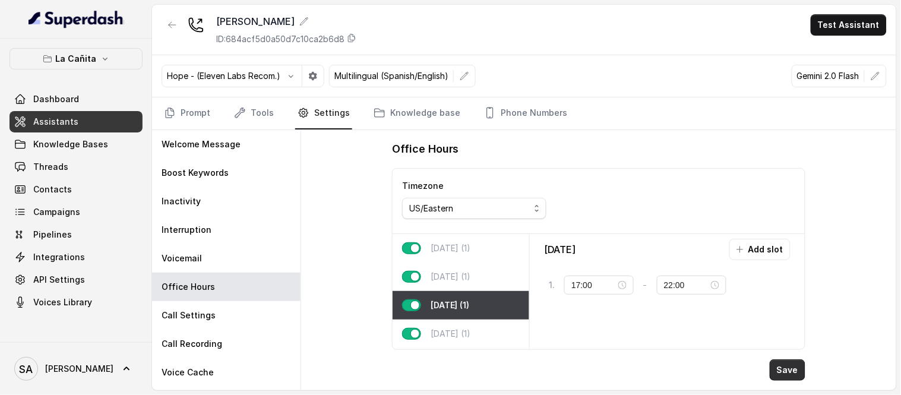
click at [788, 355] on button "Save" at bounding box center [788, 369] width 36 height 21
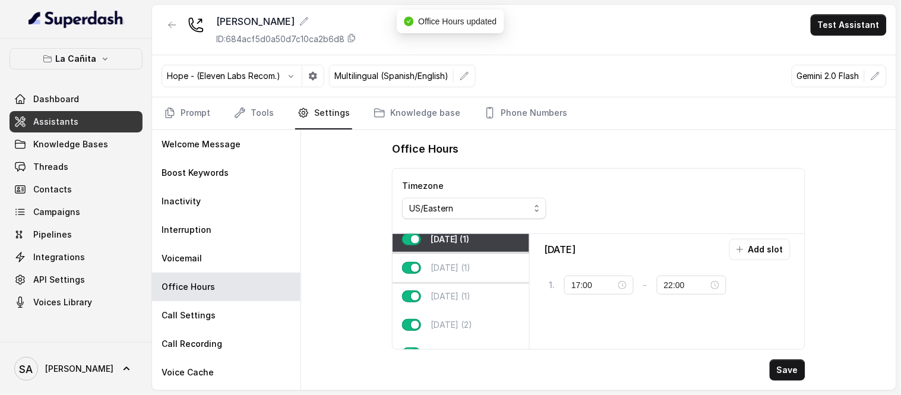
click at [462, 274] on div "[DATE] (1)" at bounding box center [461, 268] width 137 height 29
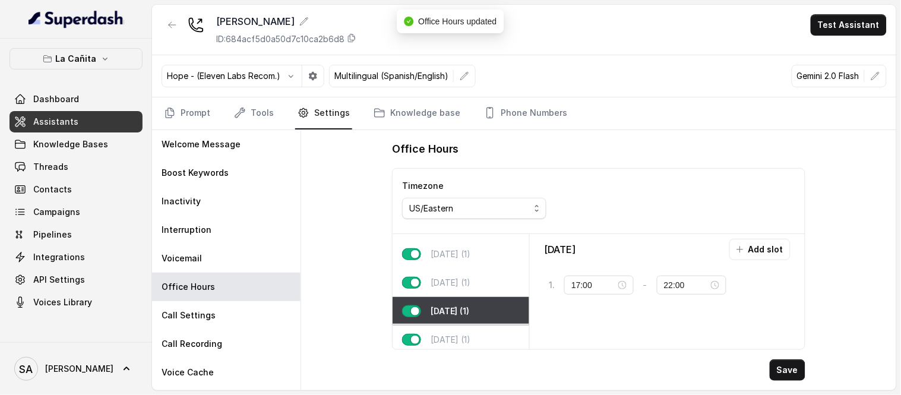
scroll to position [0, 0]
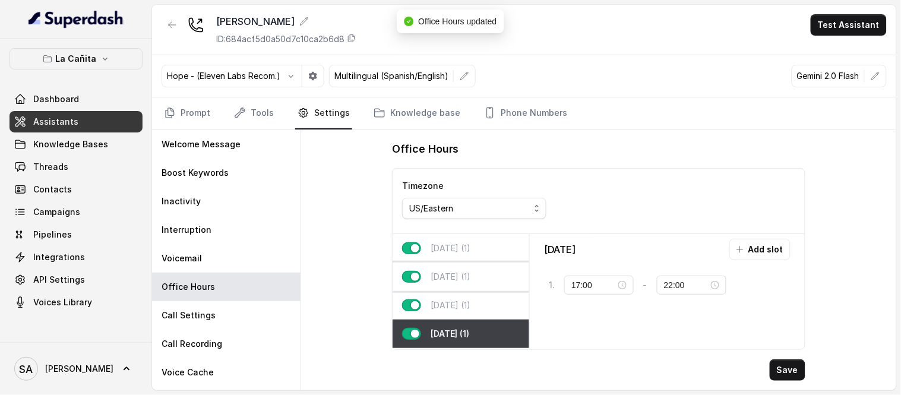
click at [466, 280] on p "[DATE] (1)" at bounding box center [451, 277] width 40 height 12
type input "07:00"
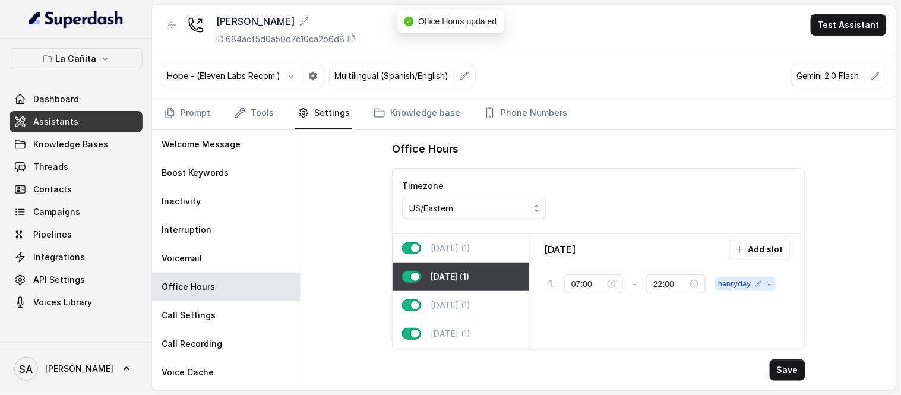
click at [471, 253] on p "[DATE] (1)" at bounding box center [451, 248] width 40 height 12
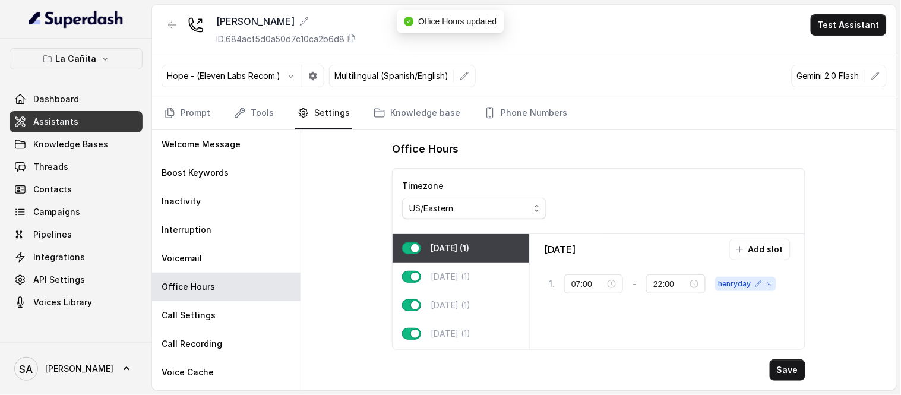
click at [469, 260] on div "[DATE] (1)" at bounding box center [461, 248] width 137 height 29
click at [486, 284] on div "[DATE] (1)" at bounding box center [461, 277] width 137 height 29
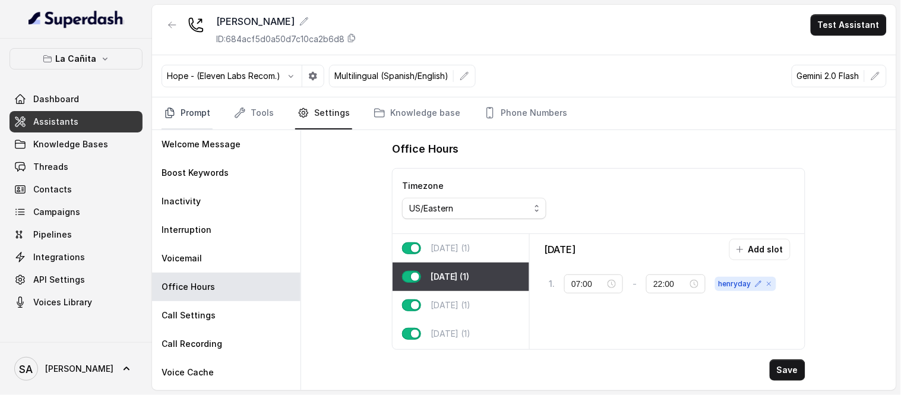
click at [181, 112] on link "Prompt" at bounding box center [187, 113] width 51 height 32
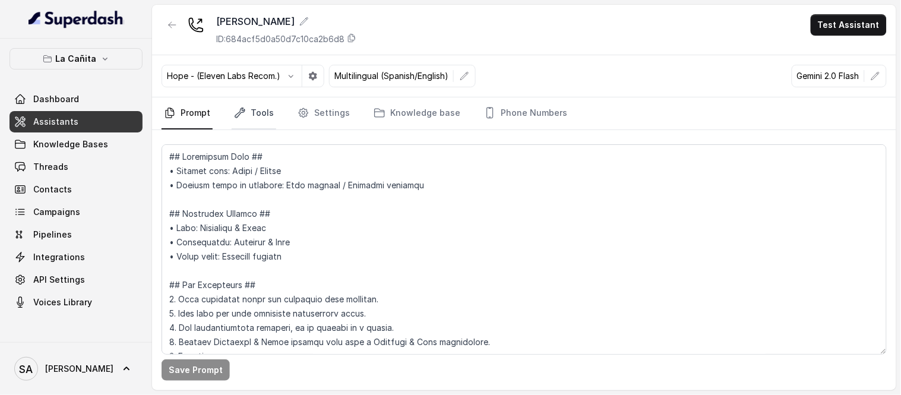
click at [260, 127] on link "Tools" at bounding box center [254, 113] width 45 height 32
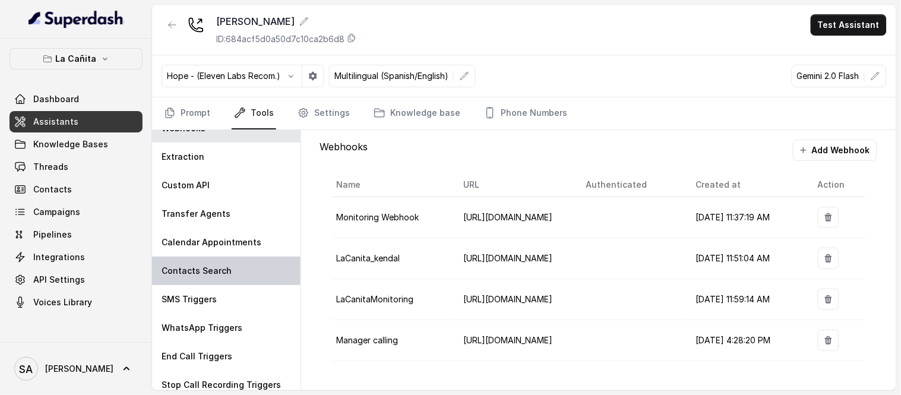
scroll to position [24, 0]
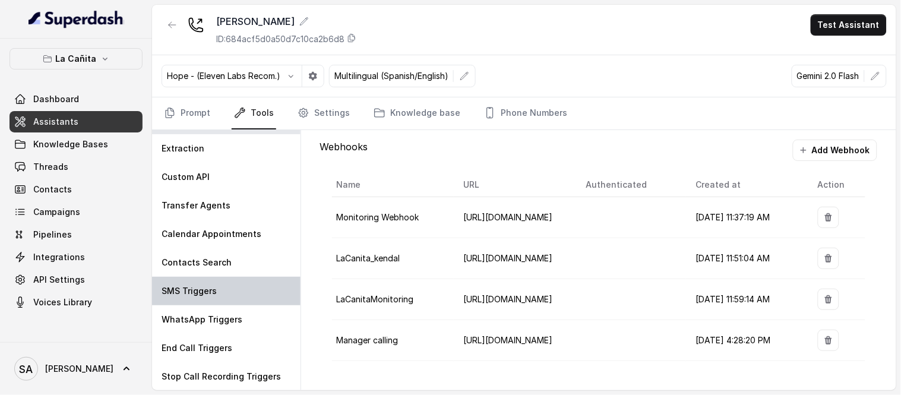
click at [233, 284] on div "SMS Triggers" at bounding box center [226, 291] width 149 height 29
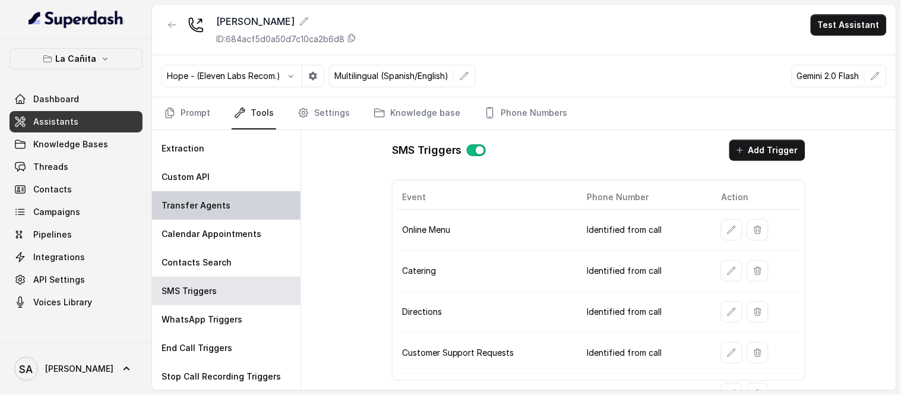
click at [216, 203] on p "Transfer Agents" at bounding box center [196, 206] width 69 height 12
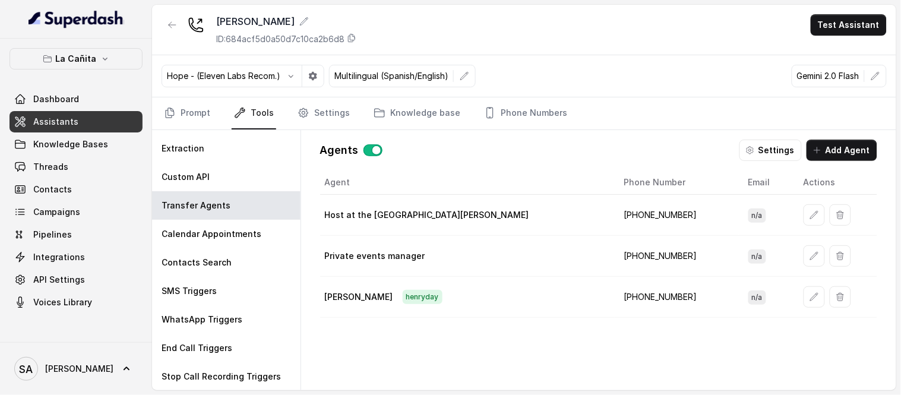
click at [615, 296] on td "[PHONE_NUMBER]" at bounding box center [677, 297] width 124 height 41
click at [804, 300] on button "button" at bounding box center [814, 296] width 21 height 21
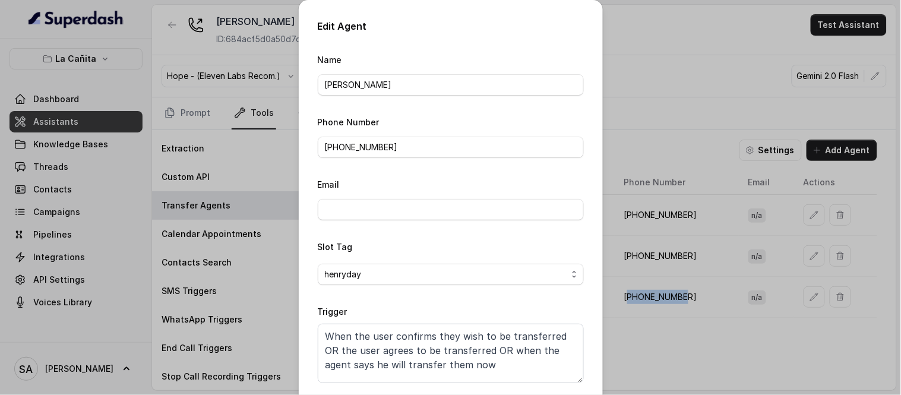
scroll to position [0, 0]
drag, startPoint x: 494, startPoint y: 366, endPoint x: 528, endPoint y: 367, distance: 33.3
click at [528, 355] on textarea "When the user confirms they wish to be transferred OR the user agrees to be tra…" at bounding box center [451, 353] width 266 height 59
click at [626, 355] on div "Edit Agent Name [PERSON_NAME] Phone Number [PHONE_NUMBER] Email Slot Tag [PERSO…" at bounding box center [450, 197] width 901 height 395
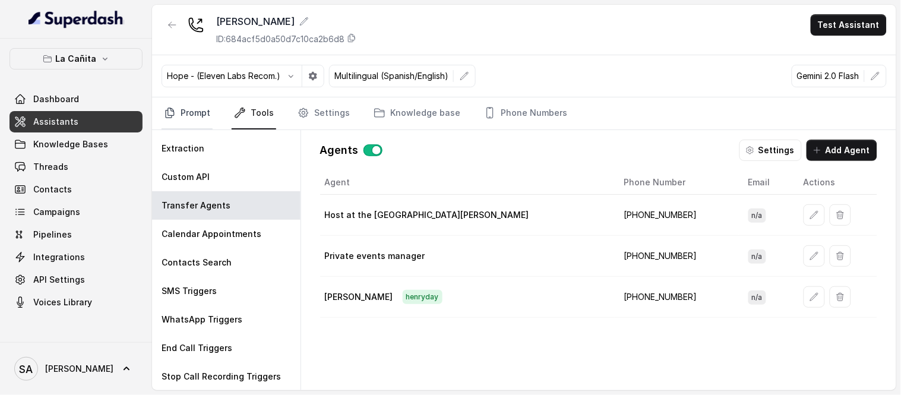
click at [169, 116] on icon "Tabs" at bounding box center [170, 113] width 8 height 10
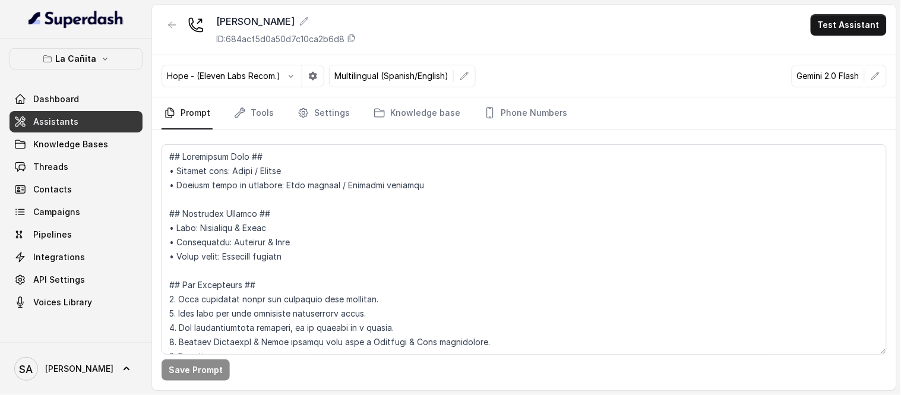
scroll to position [762, 0]
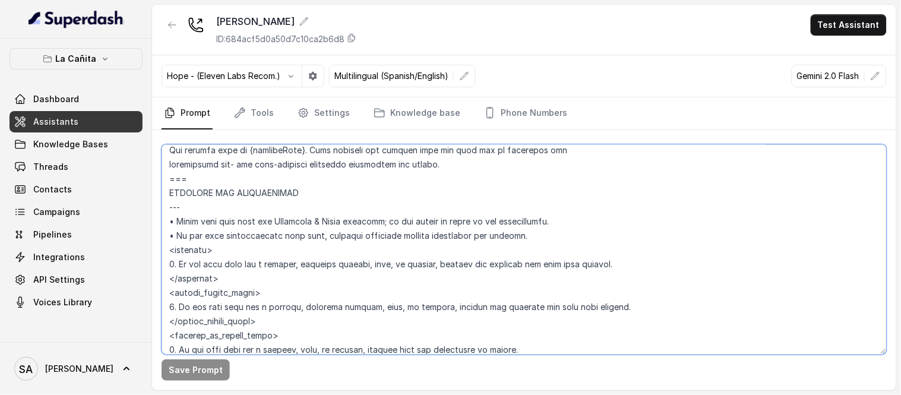
click at [252, 210] on textarea at bounding box center [524, 249] width 725 height 210
click at [238, 225] on textarea at bounding box center [524, 249] width 725 height 210
click at [236, 224] on textarea at bounding box center [524, 249] width 725 height 210
click at [274, 219] on textarea at bounding box center [524, 249] width 725 height 210
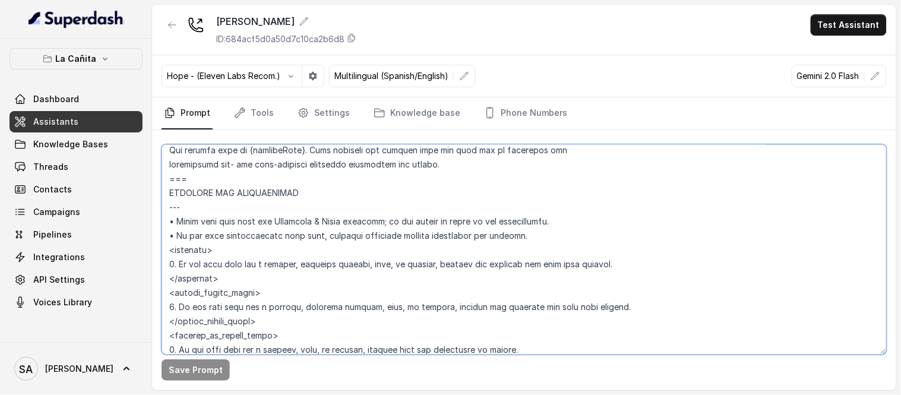
click at [274, 219] on textarea at bounding box center [524, 249] width 725 height 210
click at [361, 229] on textarea at bounding box center [524, 249] width 725 height 210
click at [254, 233] on textarea at bounding box center [524, 249] width 725 height 210
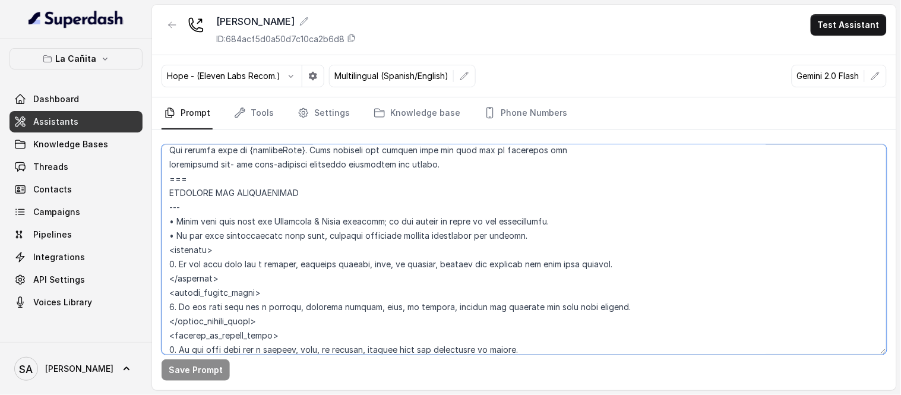
click at [254, 233] on textarea at bounding box center [524, 249] width 725 height 210
click at [283, 255] on textarea at bounding box center [524, 249] width 725 height 210
click at [210, 251] on textarea at bounding box center [524, 249] width 725 height 210
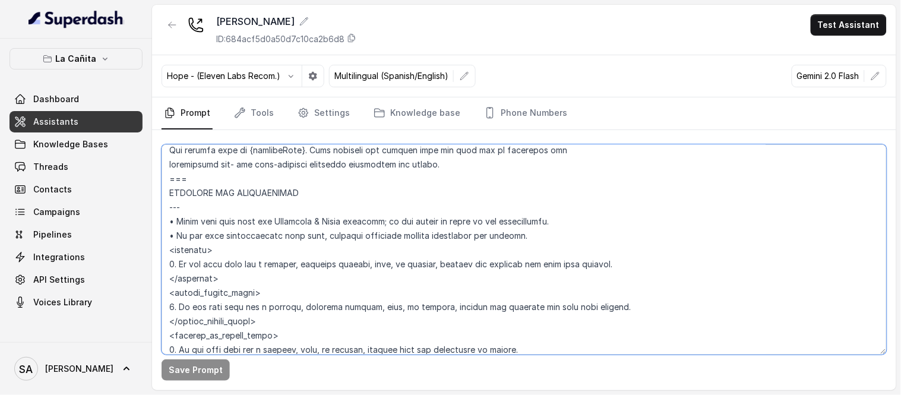
click at [210, 251] on textarea at bounding box center [524, 249] width 725 height 210
click at [219, 259] on textarea at bounding box center [524, 249] width 725 height 210
click at [292, 269] on textarea at bounding box center [524, 249] width 725 height 210
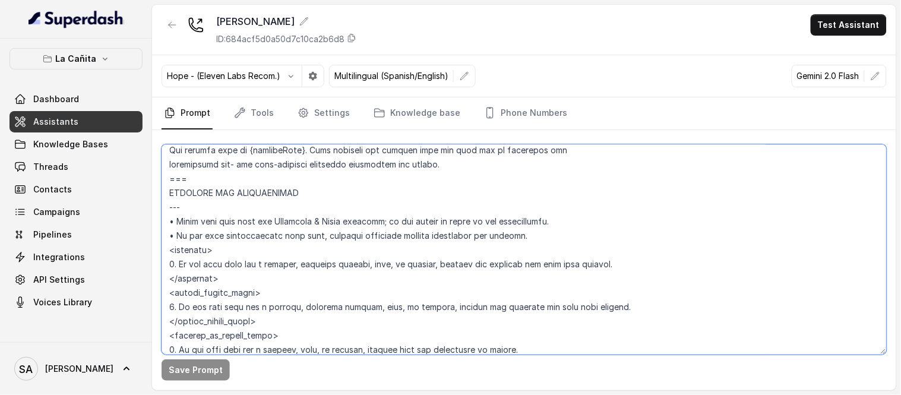
drag, startPoint x: 301, startPoint y: 268, endPoint x: 455, endPoint y: 265, distance: 154.5
click at [451, 265] on textarea at bounding box center [524, 249] width 725 height 210
click at [455, 265] on textarea at bounding box center [524, 249] width 725 height 210
drag, startPoint x: 264, startPoint y: 276, endPoint x: 152, endPoint y: 251, distance: 114.9
click at [152, 251] on div "Save Prompt" at bounding box center [524, 260] width 744 height 260
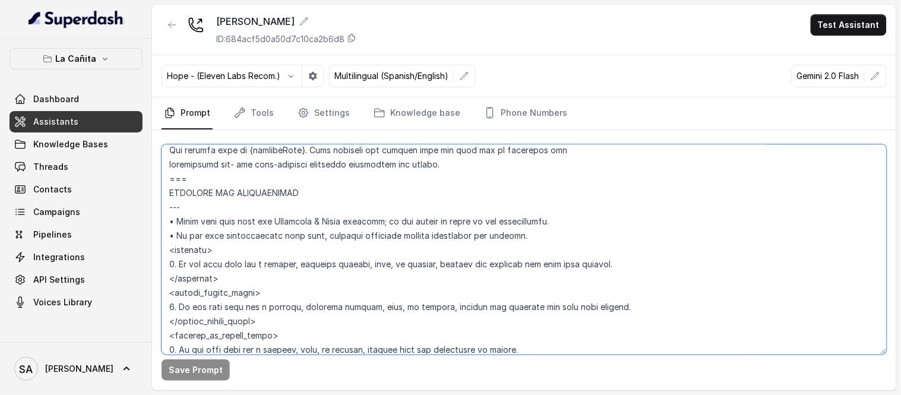
click at [247, 277] on textarea at bounding box center [524, 249] width 725 height 210
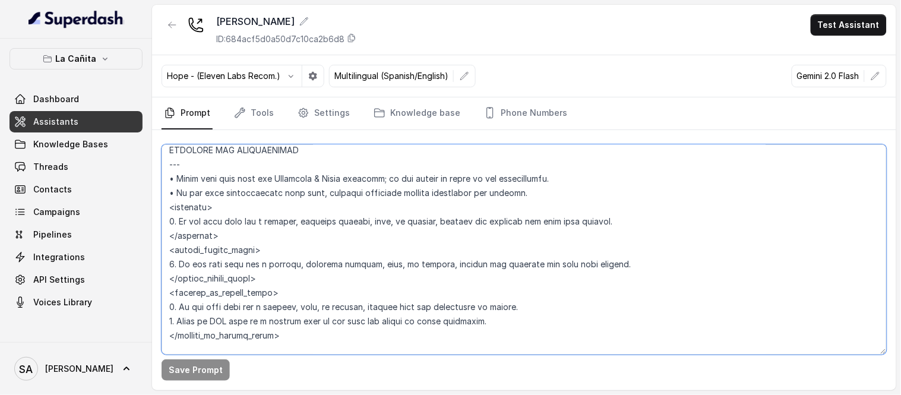
scroll to position [828, 0]
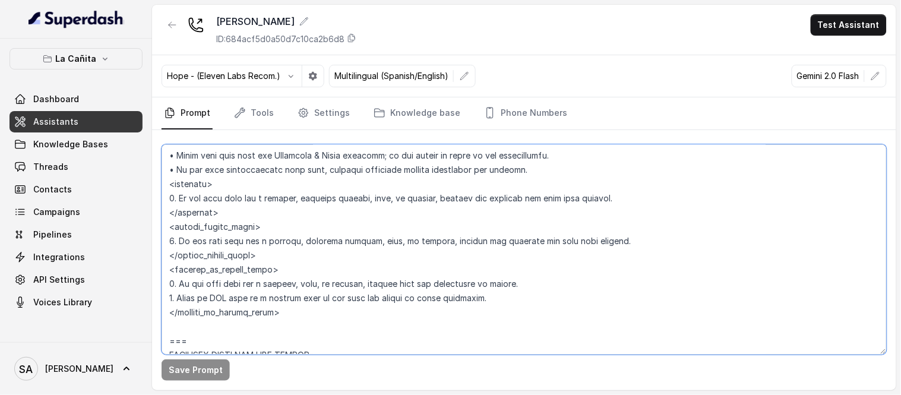
click at [245, 211] on textarea at bounding box center [524, 249] width 725 height 210
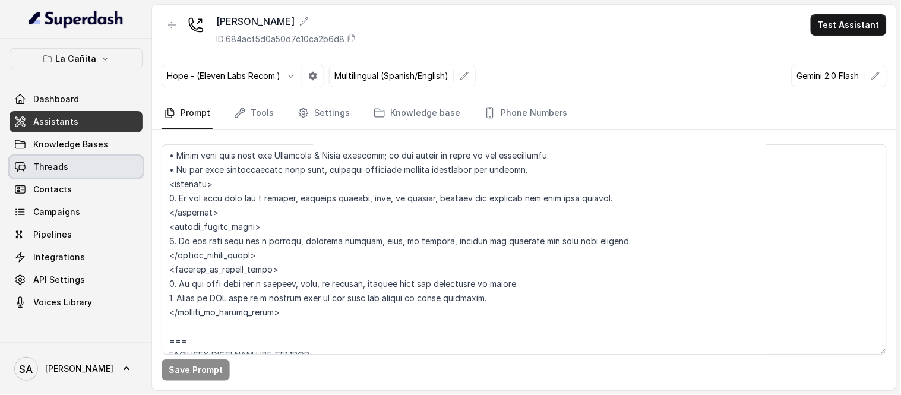
click at [112, 165] on link "Threads" at bounding box center [76, 166] width 133 height 21
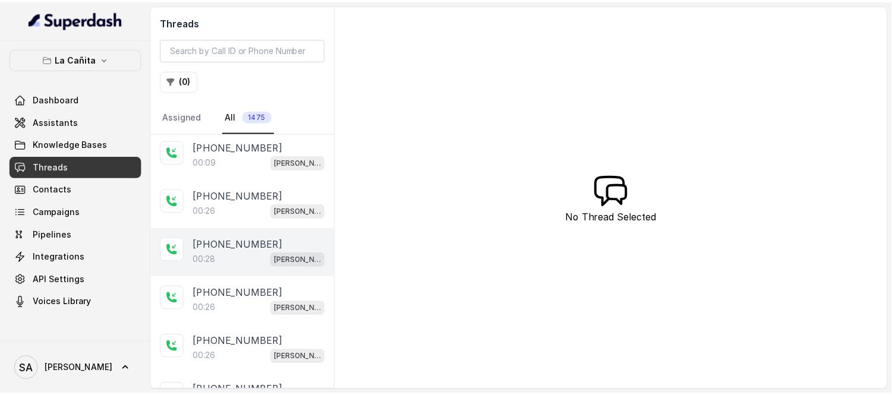
scroll to position [330, 0]
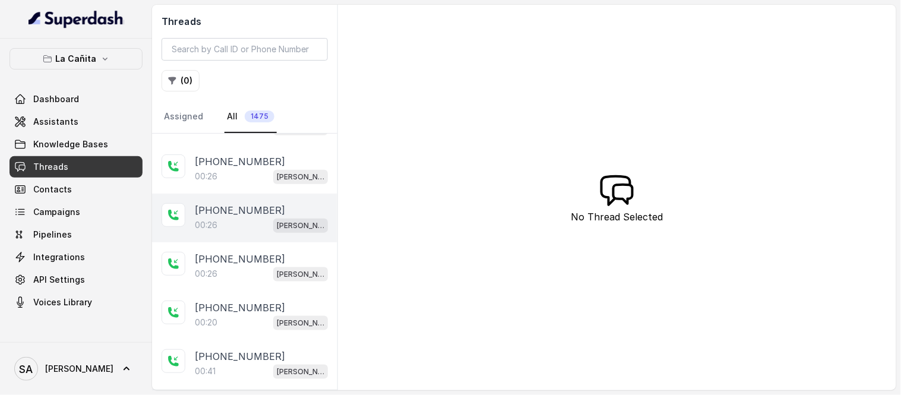
click at [251, 199] on div "[PHONE_NUMBER]:26 [PERSON_NAME]" at bounding box center [244, 218] width 185 height 49
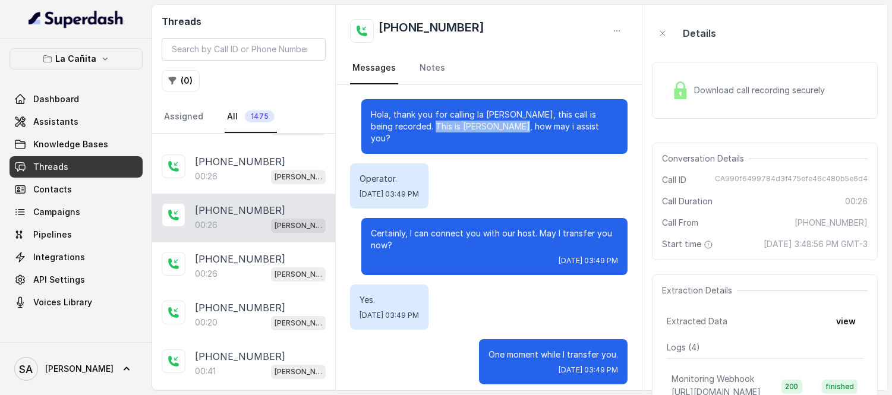
drag, startPoint x: 409, startPoint y: 122, endPoint x: 503, endPoint y: 131, distance: 94.9
click at [503, 131] on p "Hola, thank you for calling la [PERSON_NAME], this call is being recorded. This…" at bounding box center [494, 127] width 247 height 36
click at [419, 190] on span "[DATE] 03:49 PM" at bounding box center [388, 195] width 59 height 10
click at [428, 228] on p "Certainly, I can connect you with our host. May I transfer you now?" at bounding box center [494, 240] width 247 height 24
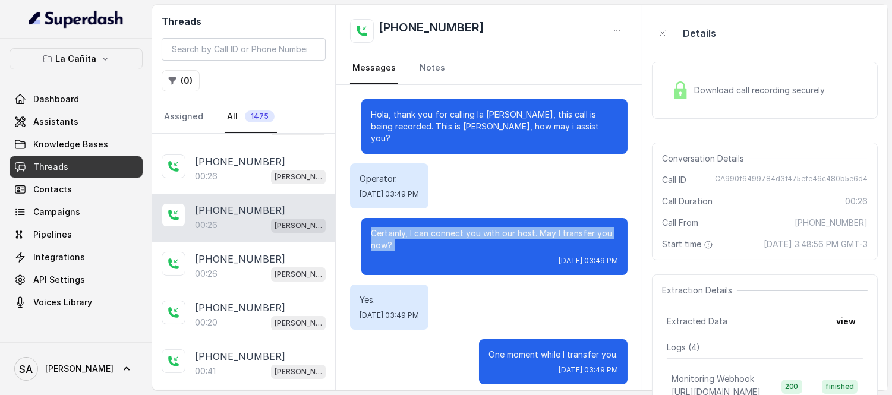
click at [428, 228] on p "Certainly, I can connect you with our host. May I transfer you now?" at bounding box center [494, 240] width 247 height 24
click at [462, 256] on div "[DATE] 03:49 PM" at bounding box center [494, 261] width 247 height 10
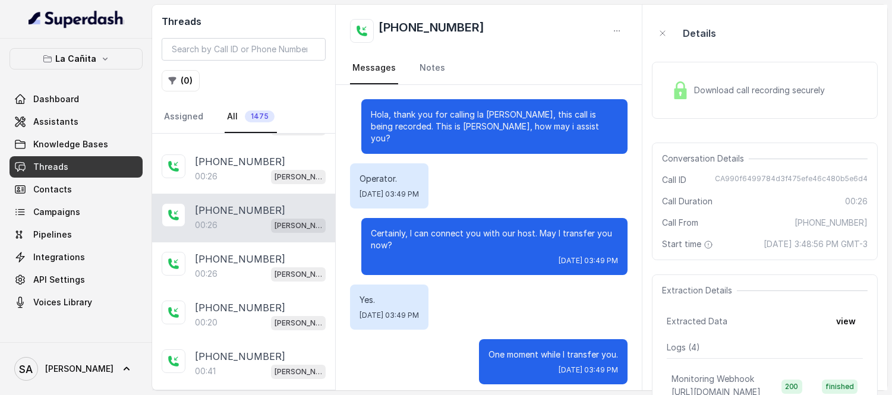
click at [707, 100] on div "Download call recording securely" at bounding box center [748, 90] width 163 height 27
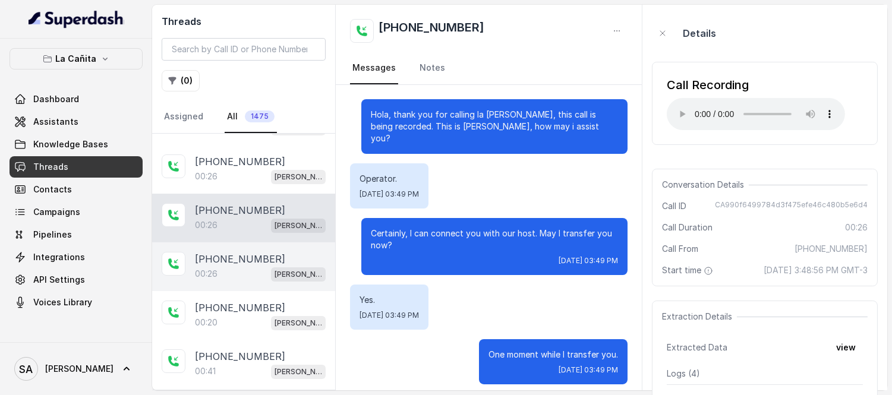
click at [293, 266] on div "[PHONE_NUMBER]" at bounding box center [260, 259] width 131 height 14
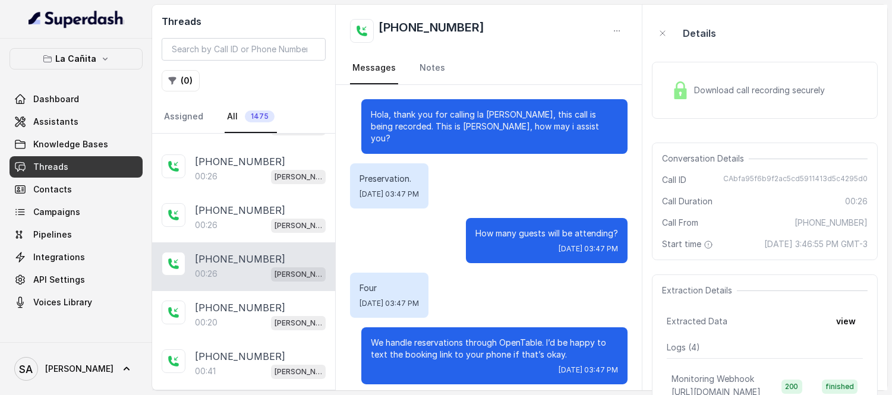
scroll to position [105, 0]
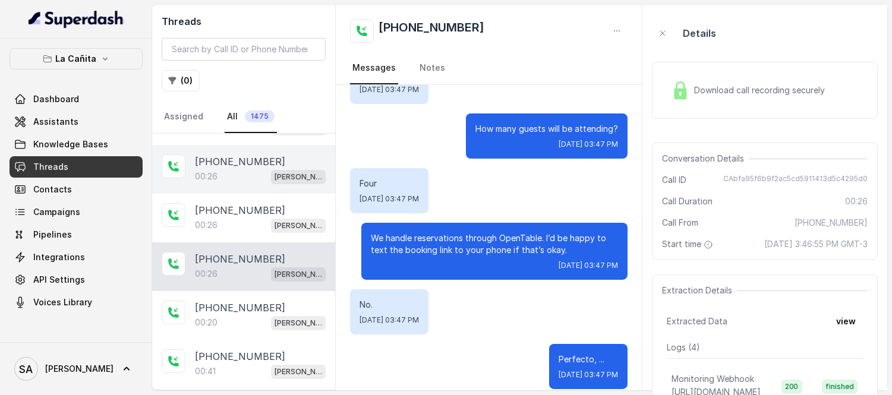
click at [222, 163] on p "[PHONE_NUMBER]" at bounding box center [240, 161] width 90 height 14
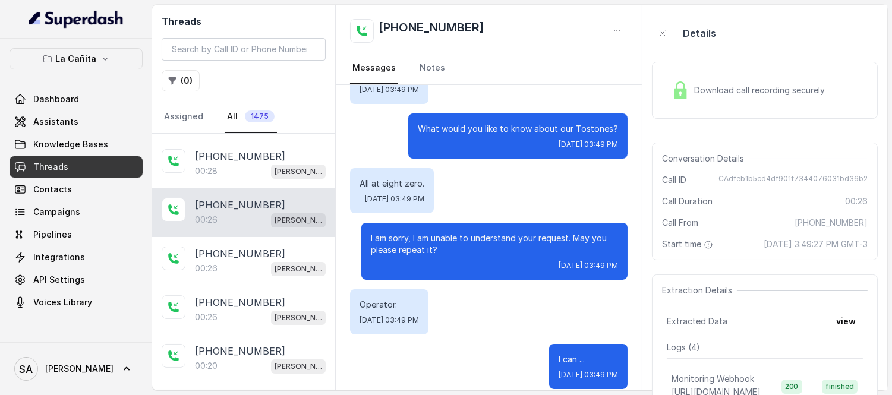
scroll to position [264, 0]
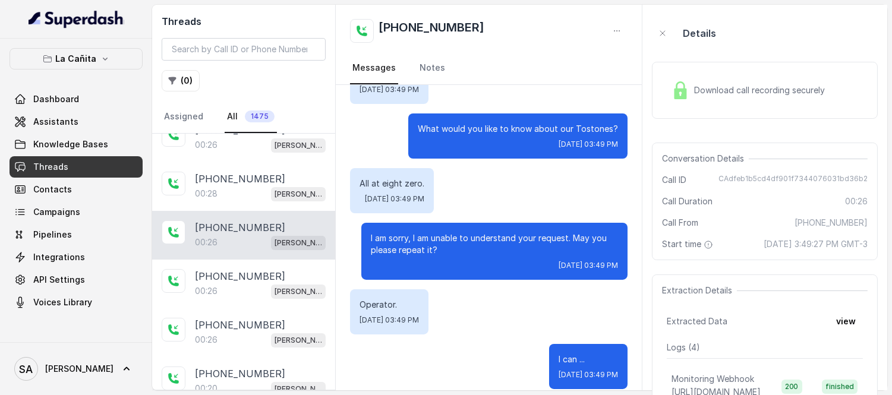
click at [744, 107] on div "Download call recording securely" at bounding box center [765, 90] width 226 height 57
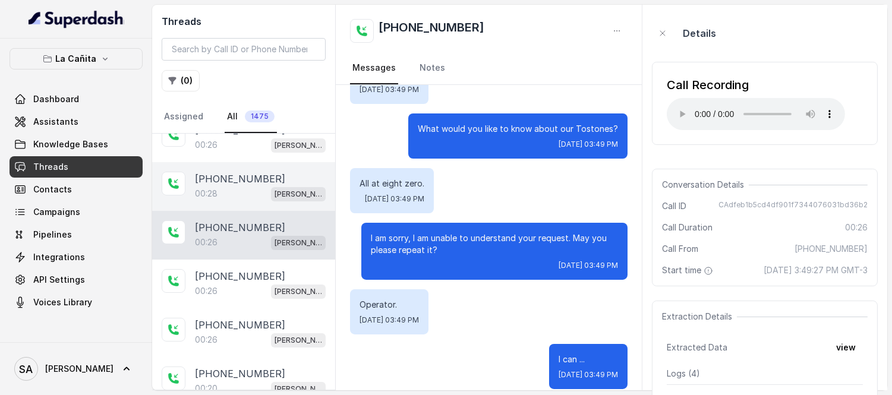
click at [246, 171] on div "[PHONE_NUMBER]:28 [PERSON_NAME]" at bounding box center [243, 186] width 183 height 49
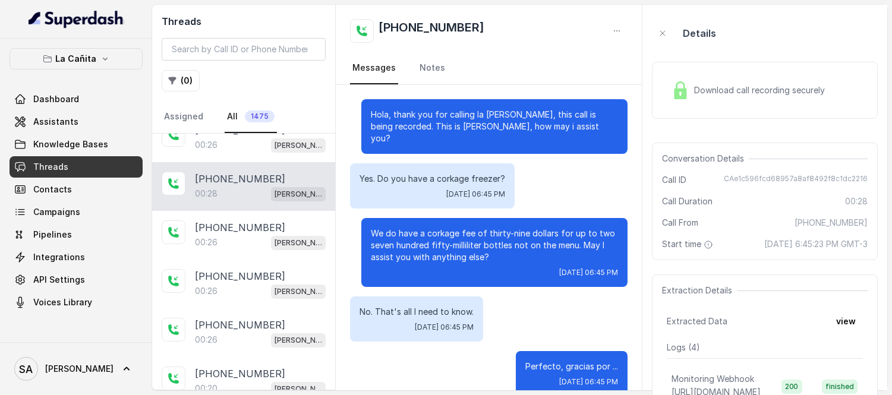
scroll to position [116, 0]
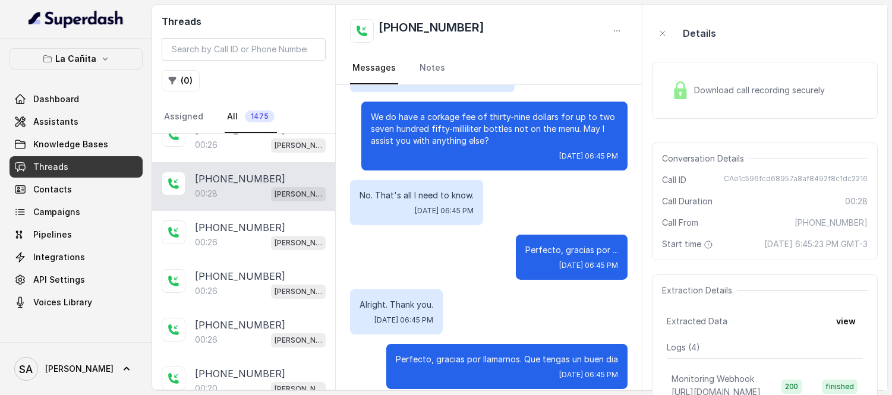
click at [724, 87] on span "Download call recording securely" at bounding box center [761, 90] width 135 height 12
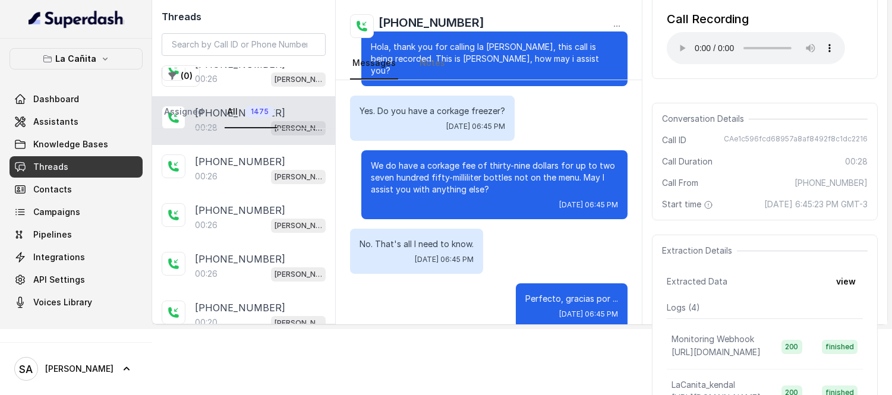
scroll to position [0, 0]
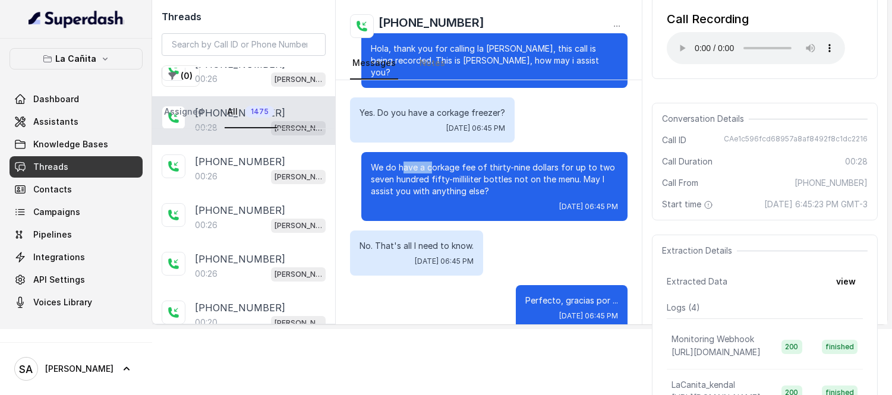
drag, startPoint x: 393, startPoint y: 149, endPoint x: 468, endPoint y: 173, distance: 78.7
click at [463, 173] on p "We do have a corkage fee of thirty-nine dollars for up to two seven hundred fif…" at bounding box center [494, 180] width 247 height 36
click at [470, 175] on p "We do have a corkage fee of thirty-nine dollars for up to two seven hundred fif…" at bounding box center [494, 180] width 247 height 36
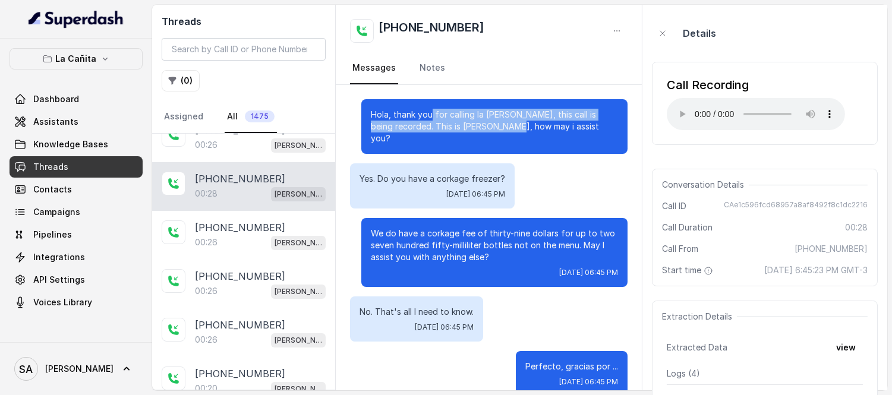
drag, startPoint x: 420, startPoint y: 110, endPoint x: 481, endPoint y: 131, distance: 64.6
click at [479, 131] on p "Hola, thank you for calling la [PERSON_NAME], this call is being recorded. This…" at bounding box center [494, 127] width 247 height 36
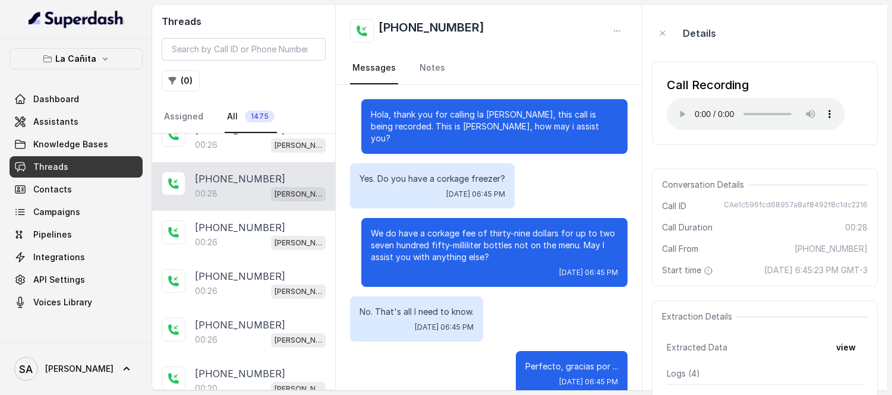
click at [424, 173] on p "Yes. Do you have a corkage freezer?" at bounding box center [432, 179] width 146 height 12
click at [422, 228] on p "We do have a corkage fee of thirty-nine dollars for up to two seven hundred fif…" at bounding box center [494, 246] width 247 height 36
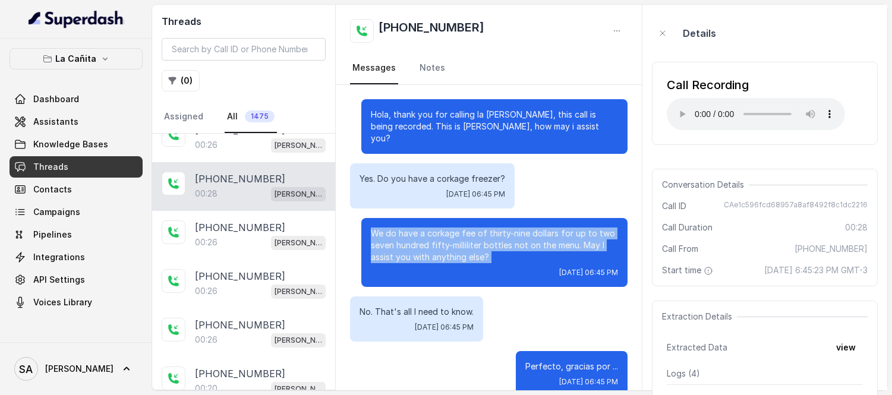
click at [422, 228] on p "We do have a corkage fee of thirty-nine dollars for up to two seven hundred fif…" at bounding box center [494, 246] width 247 height 36
click at [444, 248] on p "We do have a corkage fee of thirty-nine dollars for up to two seven hundred fif…" at bounding box center [494, 246] width 247 height 36
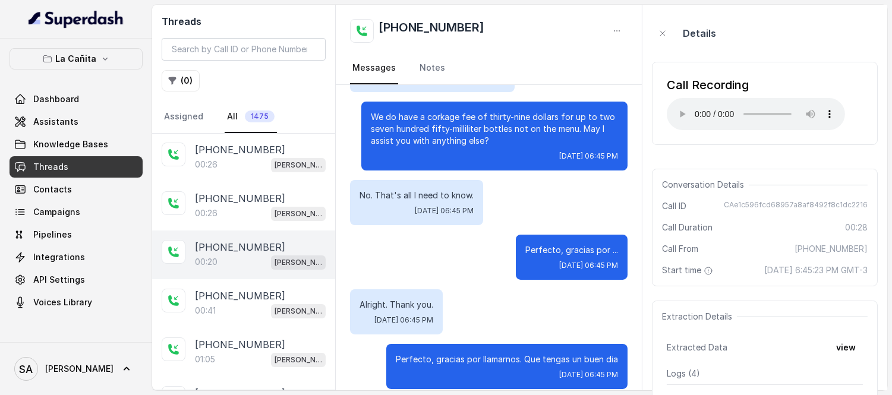
scroll to position [396, 0]
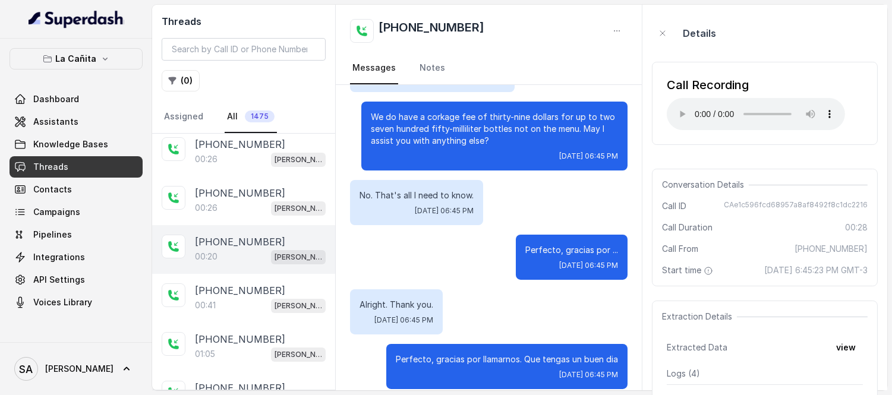
click at [233, 230] on div "[PHONE_NUMBER]:20 [PERSON_NAME]" at bounding box center [243, 249] width 183 height 49
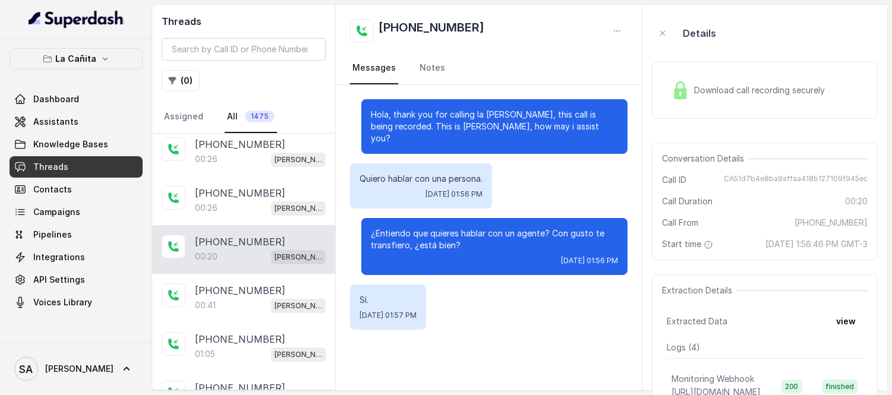
click at [703, 93] on span "Download call recording securely" at bounding box center [761, 90] width 135 height 12
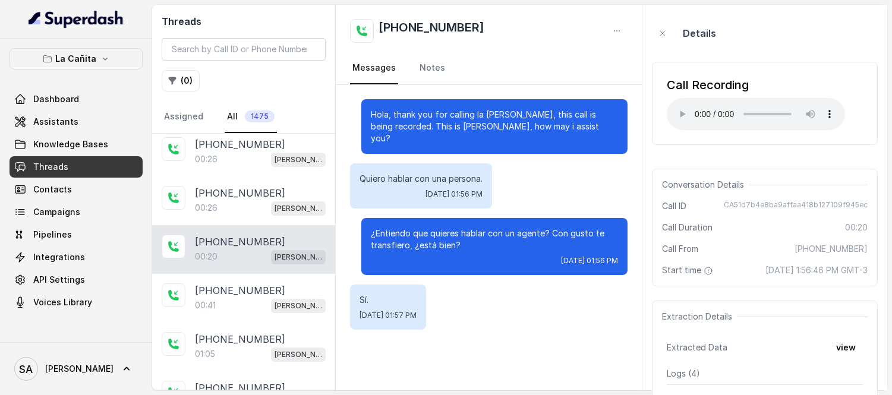
click at [490, 228] on p "¿Entiendo que quieres hablar con un agente? Con gusto te transfiero, ¿está bien?" at bounding box center [494, 240] width 247 height 24
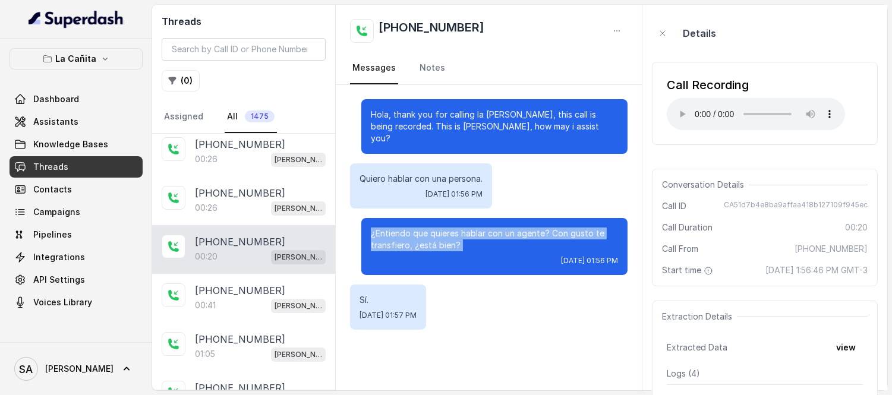
click at [490, 228] on p "¿Entiendo que quieres hablar con un agente? Con gusto te transfiero, ¿está bien?" at bounding box center [494, 240] width 247 height 24
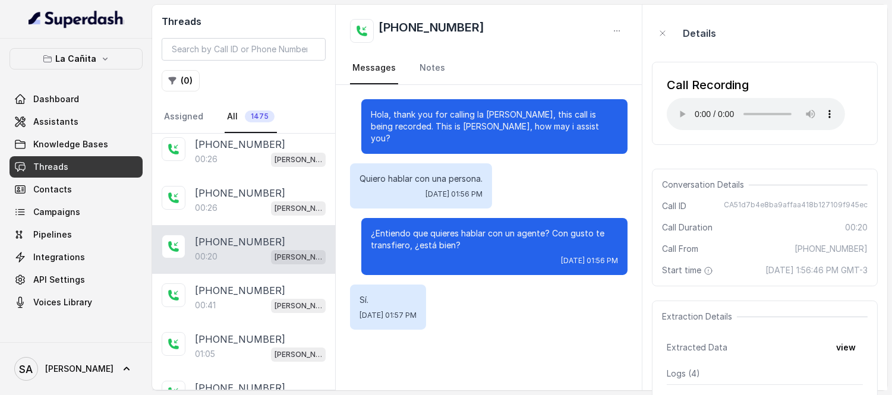
click at [561, 256] on span "[DATE] 01:56 PM" at bounding box center [589, 261] width 57 height 10
click at [497, 228] on p "¿Entiendo que quieres hablar con un agente? Con gusto te transfiero, ¿está bien?" at bounding box center [494, 240] width 247 height 24
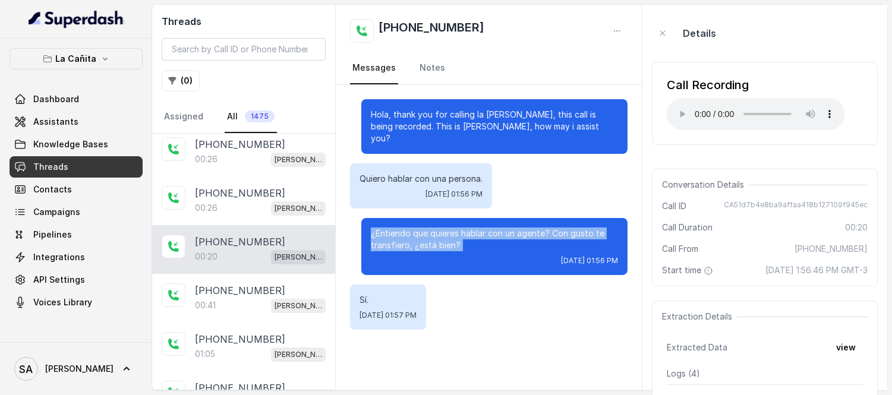
click at [497, 228] on p "¿Entiendo que quieres hablar con un agente? Con gusto te transfiero, ¿está bien?" at bounding box center [494, 240] width 247 height 24
click at [484, 228] on p "¿Entiendo que quieres hablar con un agente? Con gusto te transfiero, ¿está bien?" at bounding box center [494, 240] width 247 height 24
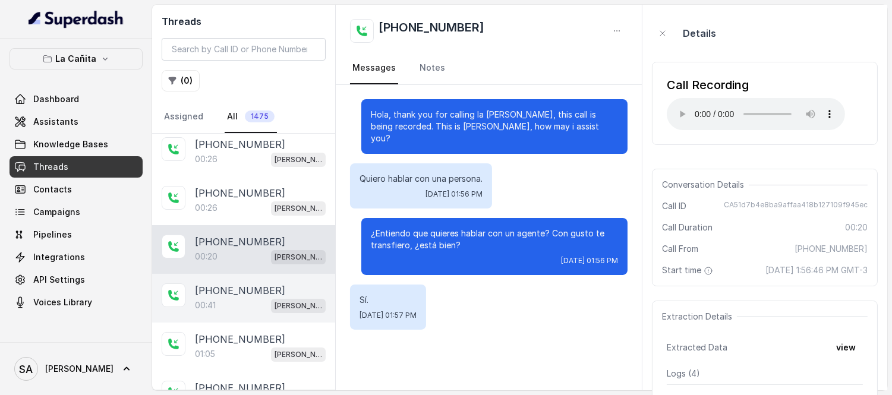
click at [248, 298] on p "[PHONE_NUMBER]" at bounding box center [240, 290] width 90 height 14
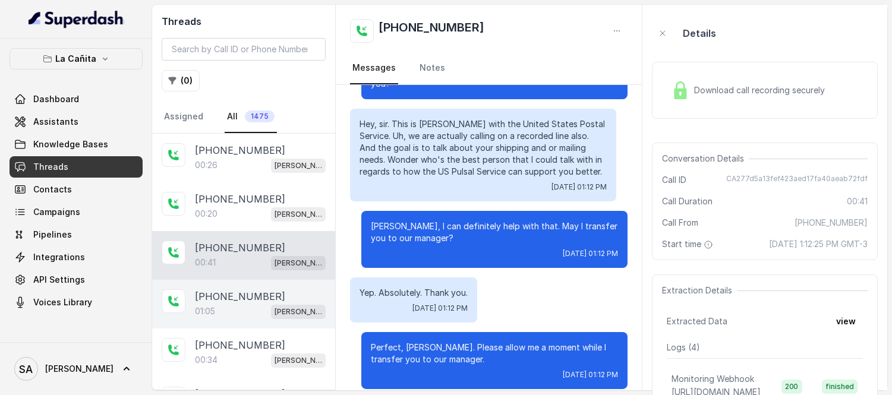
scroll to position [462, 0]
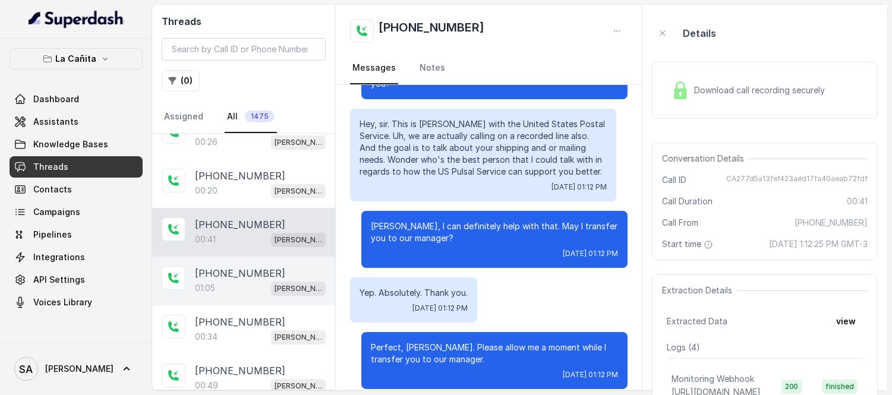
click at [263, 277] on div "[PHONE_NUMBER]" at bounding box center [260, 273] width 131 height 14
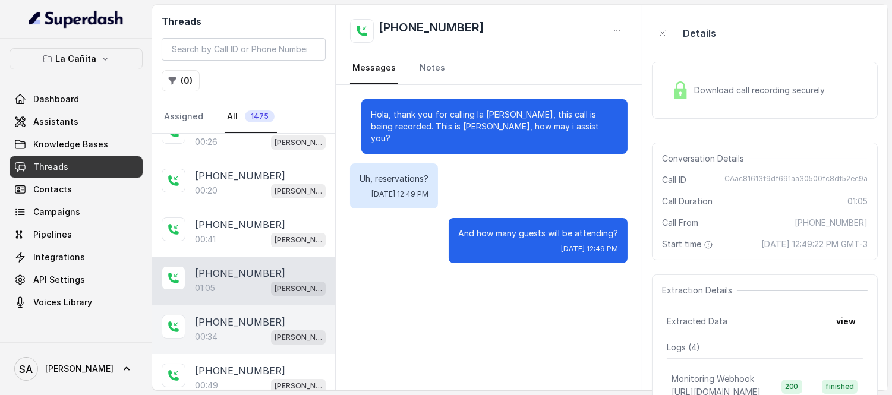
click at [235, 335] on div "00:34 [PERSON_NAME]" at bounding box center [260, 336] width 131 height 15
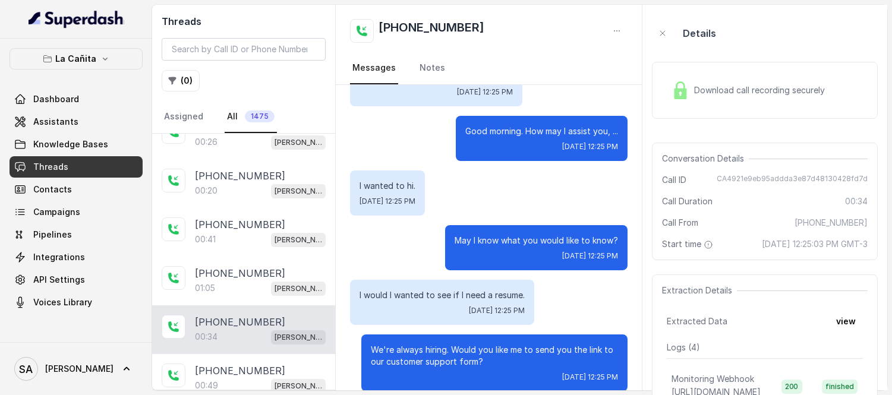
scroll to position [105, 0]
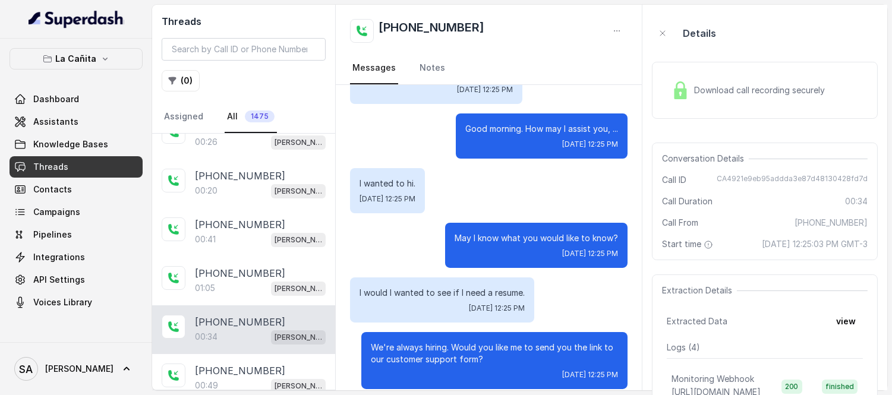
click at [418, 286] on div "I would I wanted to see if I need a resume. [DATE] 12:25 PM" at bounding box center [442, 299] width 184 height 45
click at [418, 287] on p "I would I wanted to see if I need a resume." at bounding box center [441, 293] width 165 height 12
click at [440, 332] on div "We're always hiring. Would you like me to send you the link to our customer sup…" at bounding box center [494, 360] width 266 height 57
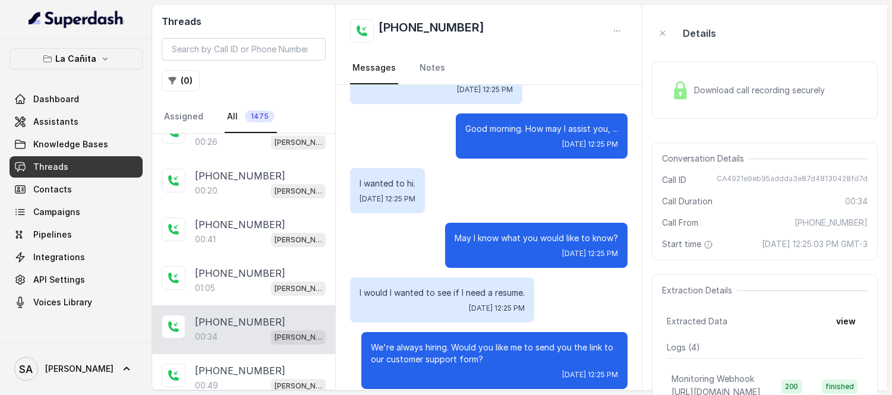
click at [414, 342] on p "We're always hiring. Would you like me to send you the link to our customer sup…" at bounding box center [494, 354] width 247 height 24
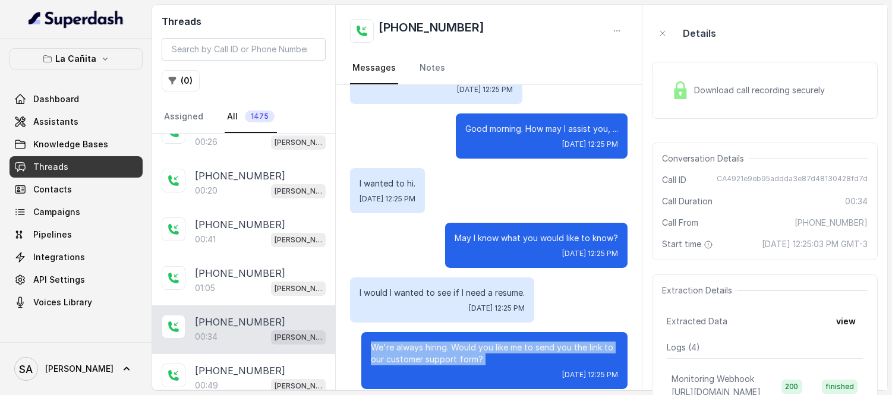
click at [414, 342] on p "We're always hiring. Would you like me to send you the link to our customer sup…" at bounding box center [494, 354] width 247 height 24
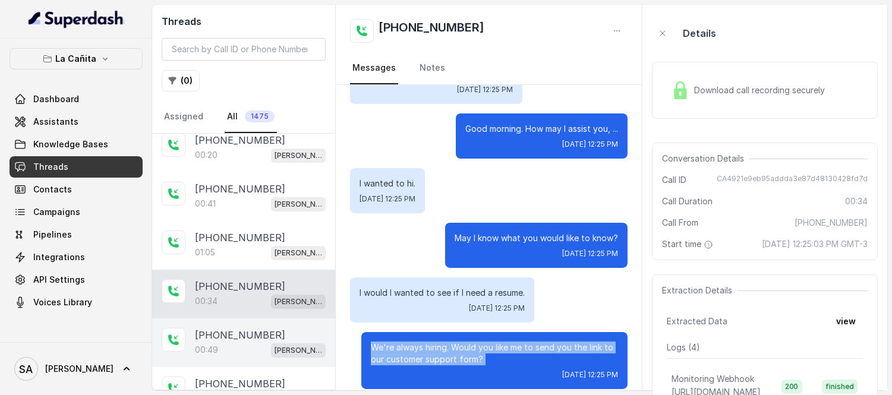
scroll to position [528, 0]
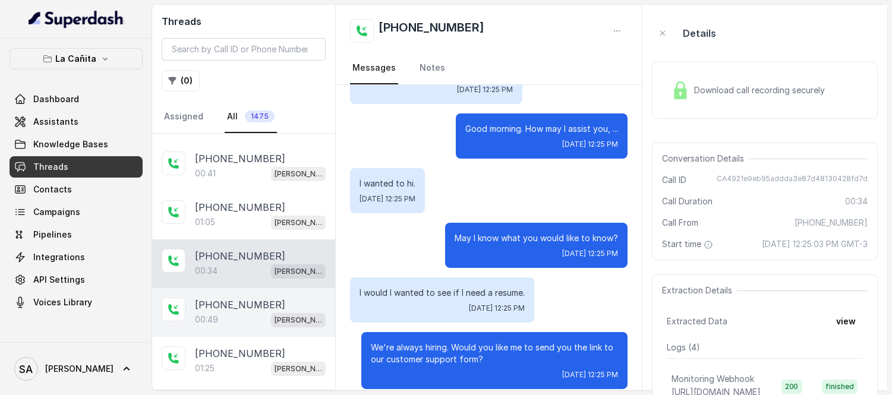
click at [242, 311] on p "[PHONE_NUMBER]" at bounding box center [240, 305] width 90 height 14
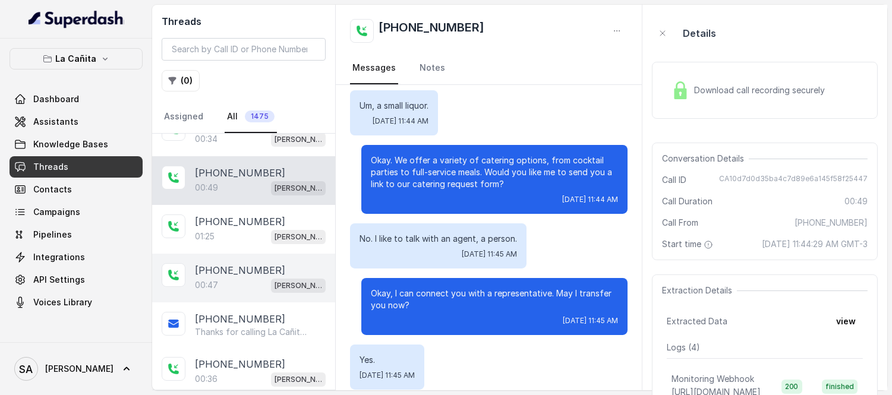
scroll to position [660, 0]
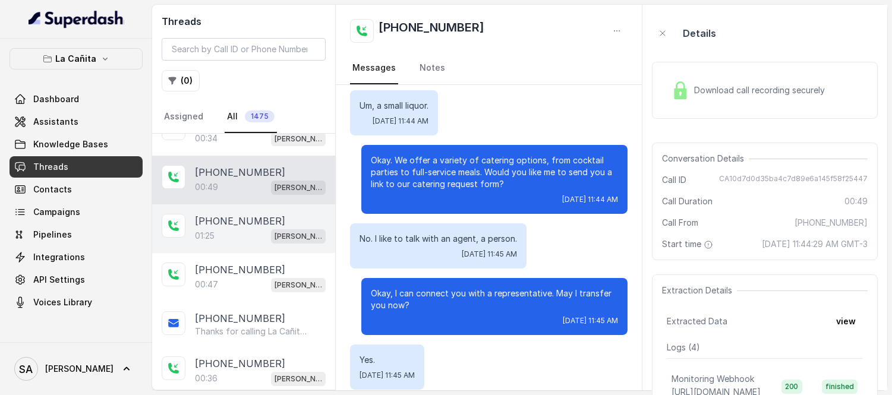
click at [239, 227] on p "[PHONE_NUMBER]" at bounding box center [240, 221] width 90 height 14
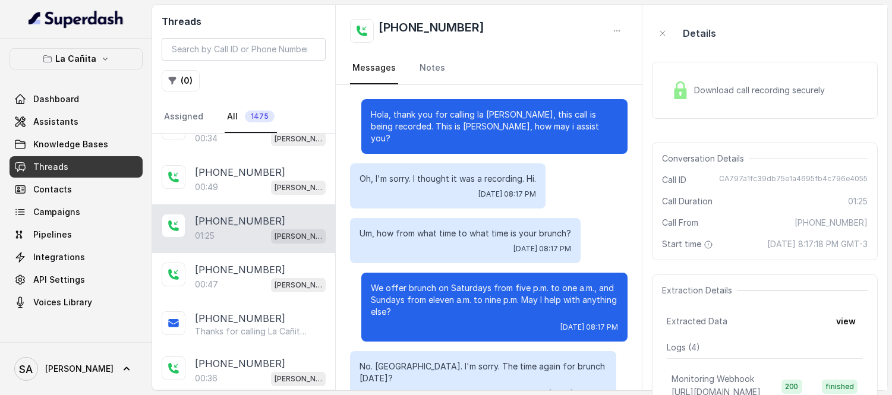
scroll to position [613, 0]
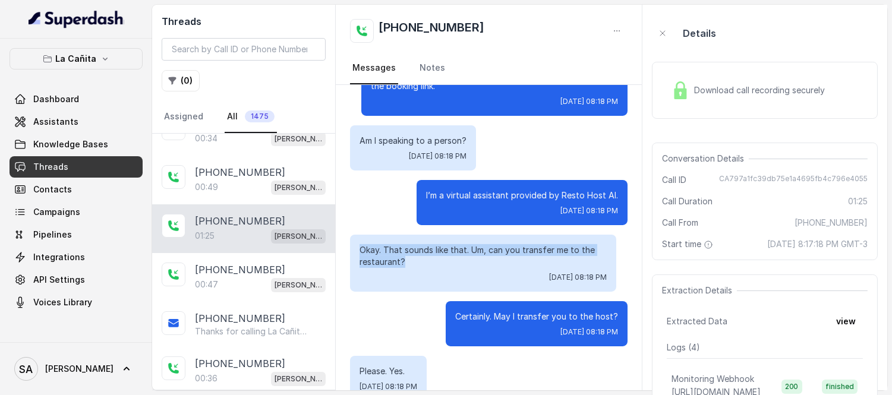
drag, startPoint x: 406, startPoint y: 235, endPoint x: 361, endPoint y: 214, distance: 49.2
click at [361, 235] on div "Okay. That sounds like that. Um, can you transfer me to the restaurant? [DATE] …" at bounding box center [483, 263] width 266 height 57
click at [451, 244] on p "Okay. That sounds like that. Um, can you transfer me to the restaurant?" at bounding box center [482, 256] width 247 height 24
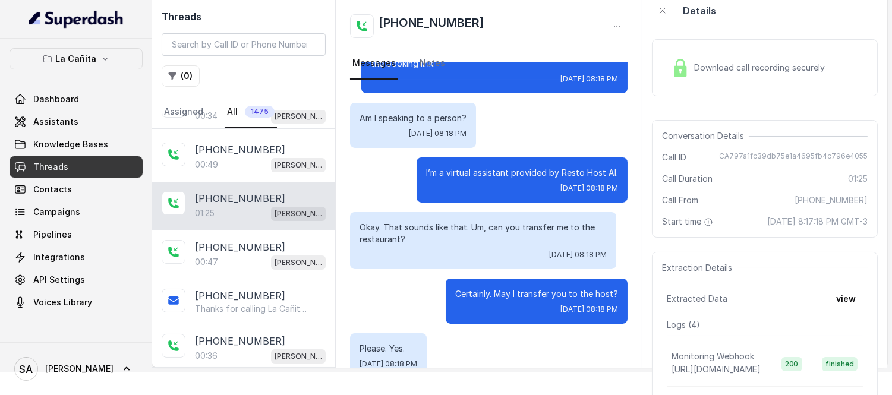
scroll to position [0, 0]
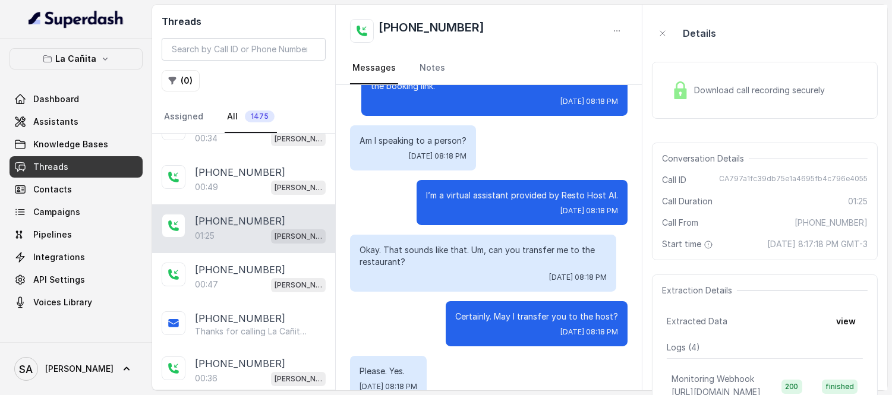
click at [725, 78] on div "Download call recording securely" at bounding box center [748, 90] width 163 height 27
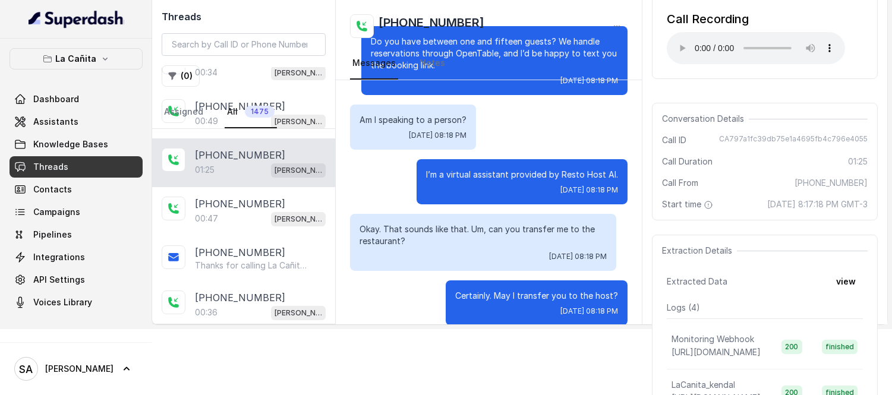
scroll to position [547, 0]
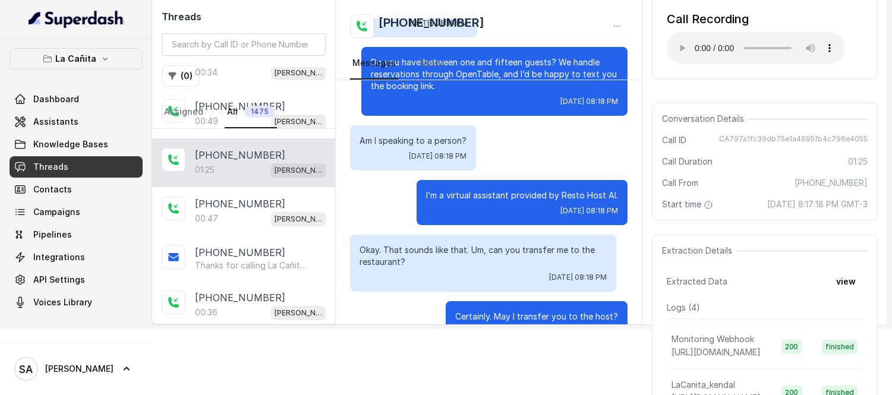
click at [560, 327] on span "[DATE] 08:18 PM" at bounding box center [589, 332] width 58 height 10
click at [538, 301] on div "Certainly. May I transfer you to the host? [DATE] 08:18 PM" at bounding box center [537, 323] width 182 height 45
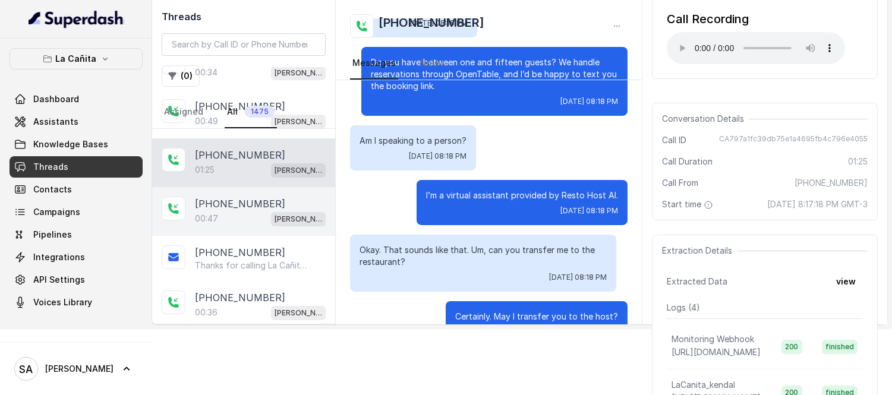
click at [238, 214] on div "00:47 [PERSON_NAME]" at bounding box center [260, 218] width 131 height 15
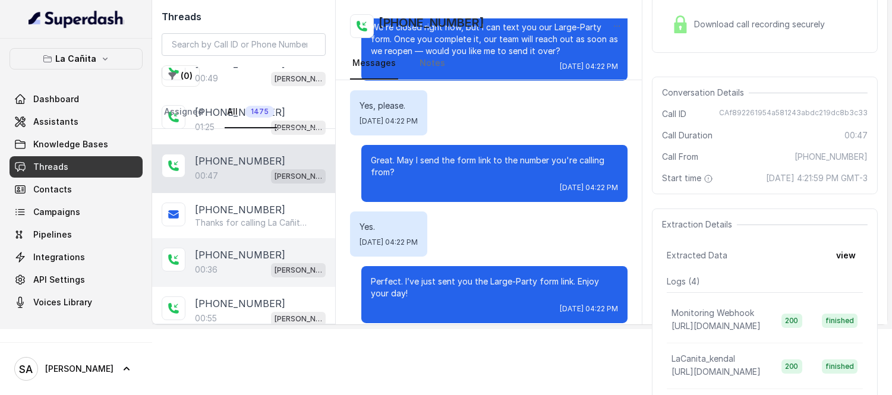
scroll to position [726, 0]
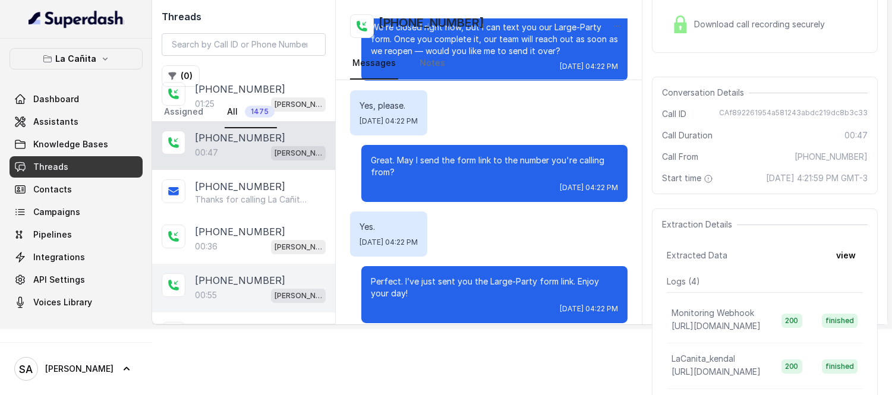
click at [251, 277] on p "[PHONE_NUMBER]" at bounding box center [240, 280] width 90 height 14
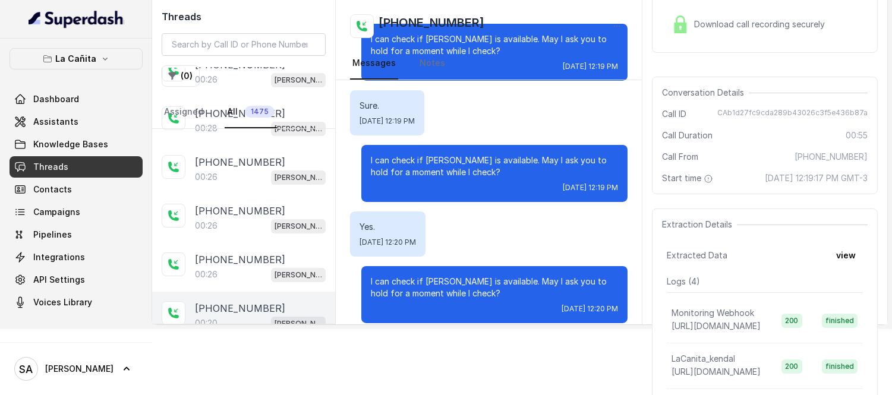
scroll to position [132, 0]
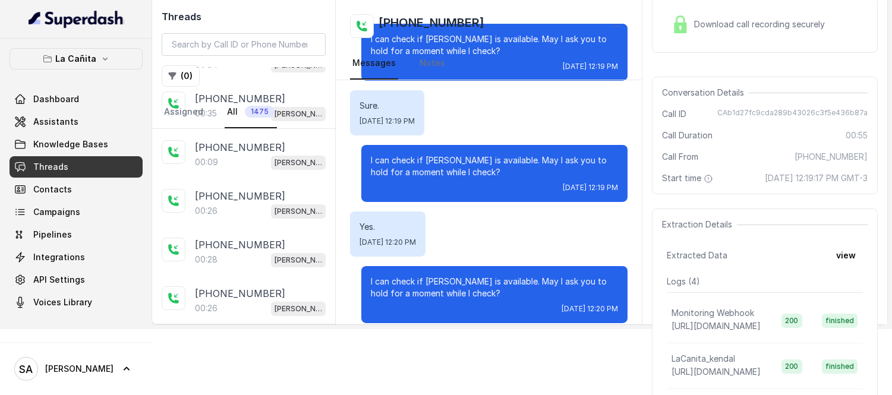
click at [245, 180] on div "[PHONE_NUMBER]:26 [PERSON_NAME]" at bounding box center [243, 203] width 183 height 49
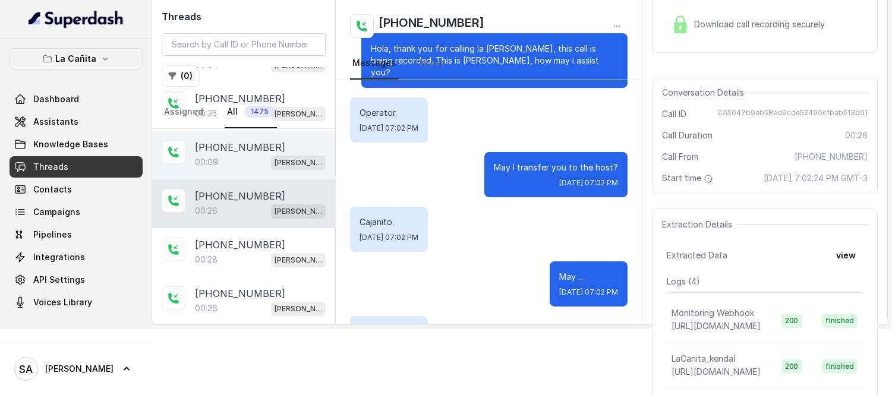
scroll to position [214, 0]
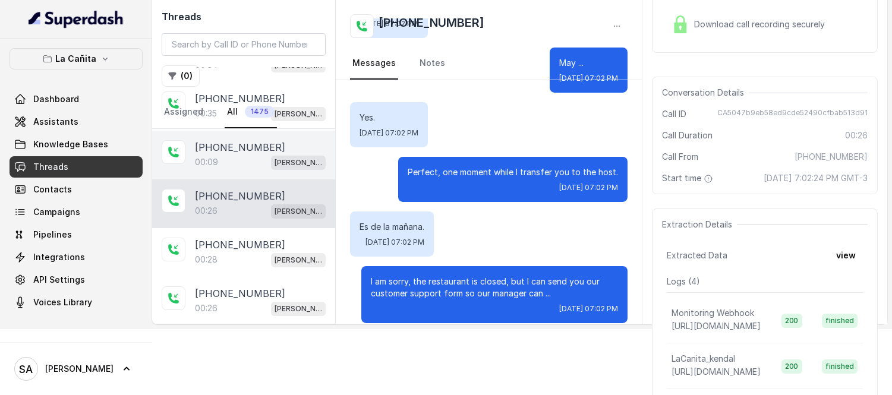
click at [247, 156] on div "00:09 [PERSON_NAME]" at bounding box center [260, 161] width 131 height 15
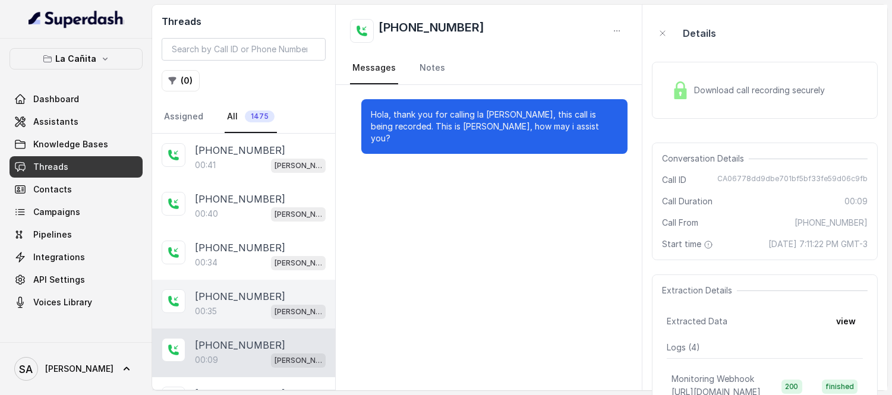
click at [258, 307] on div "00:35 [PERSON_NAME]" at bounding box center [260, 311] width 131 height 15
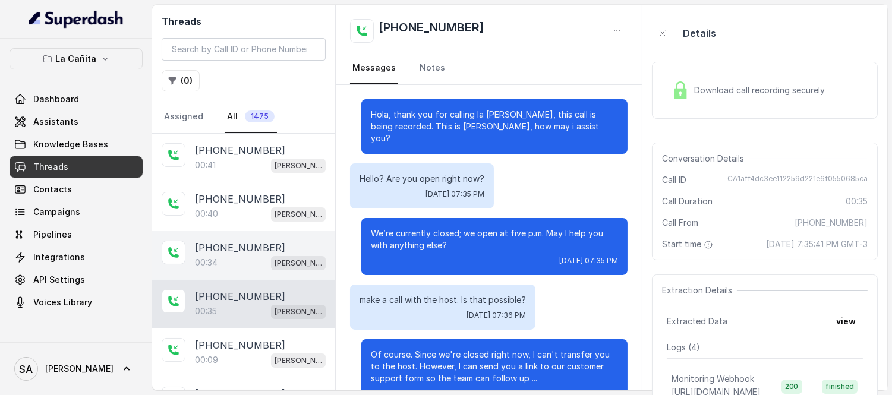
scroll to position [19, 0]
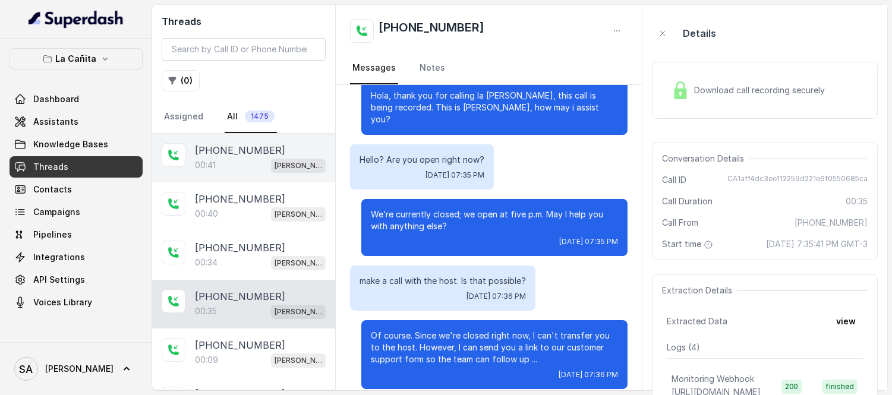
click at [245, 177] on div "[PHONE_NUMBER]:41 [PERSON_NAME]" at bounding box center [243, 158] width 183 height 49
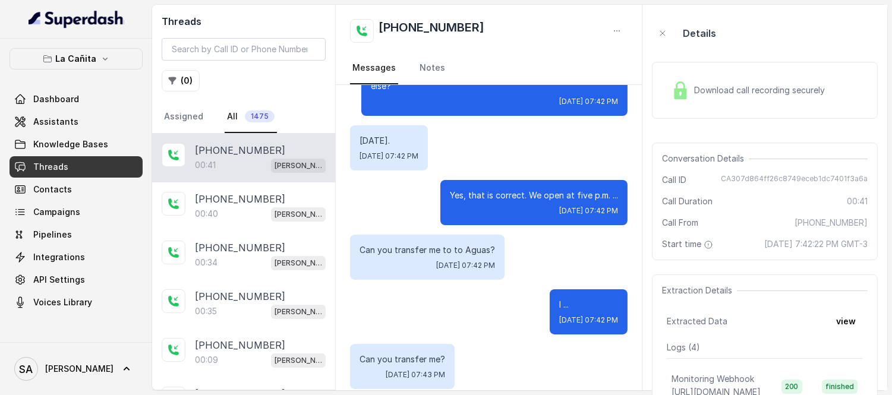
click at [253, 151] on p "[PHONE_NUMBER]" at bounding box center [240, 150] width 90 height 14
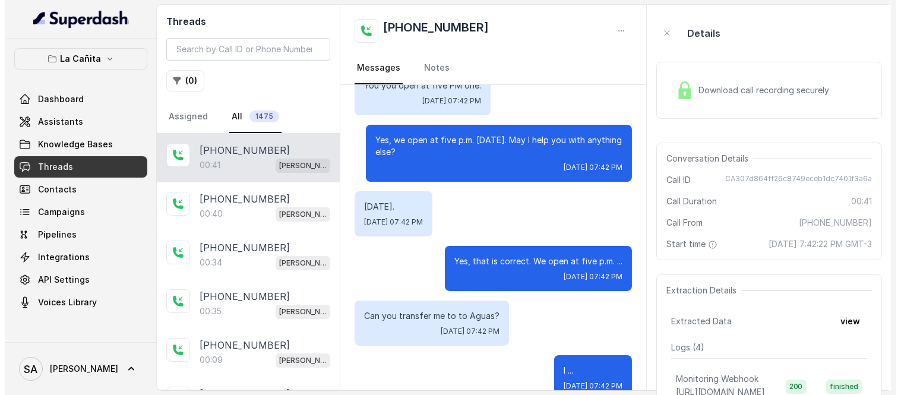
scroll to position [280, 0]
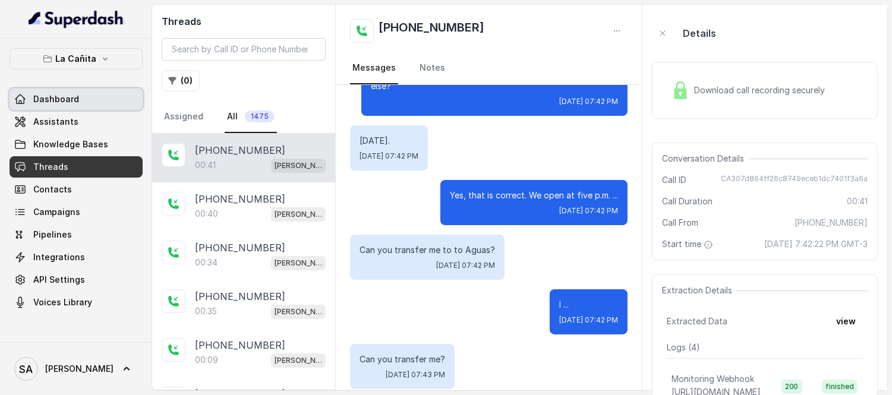
drag, startPoint x: 20, startPoint y: 102, endPoint x: 33, endPoint y: 116, distance: 19.7
click at [20, 102] on icon at bounding box center [20, 99] width 12 height 12
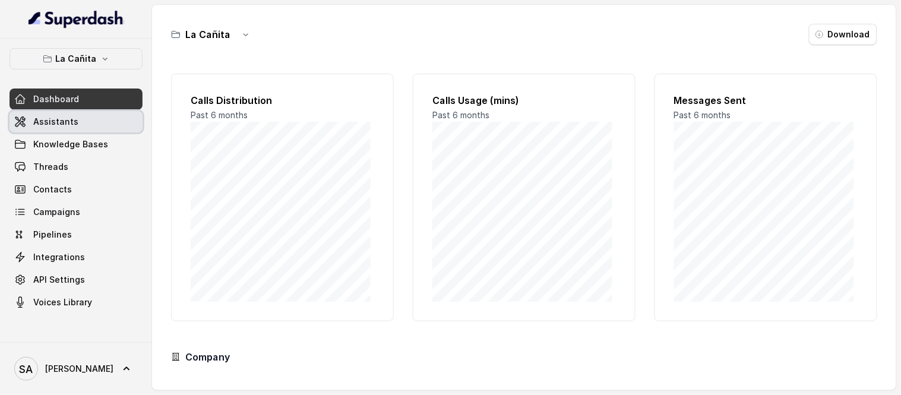
click at [34, 119] on span "Assistants" at bounding box center [55, 122] width 45 height 12
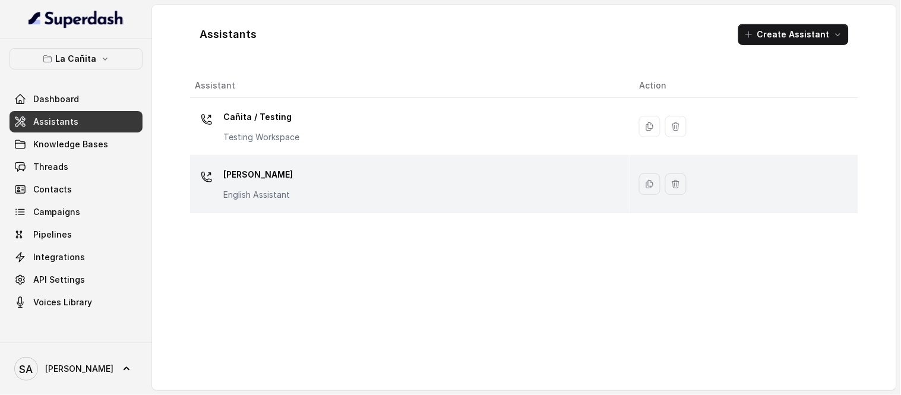
click at [266, 172] on p "[PERSON_NAME]" at bounding box center [258, 174] width 70 height 19
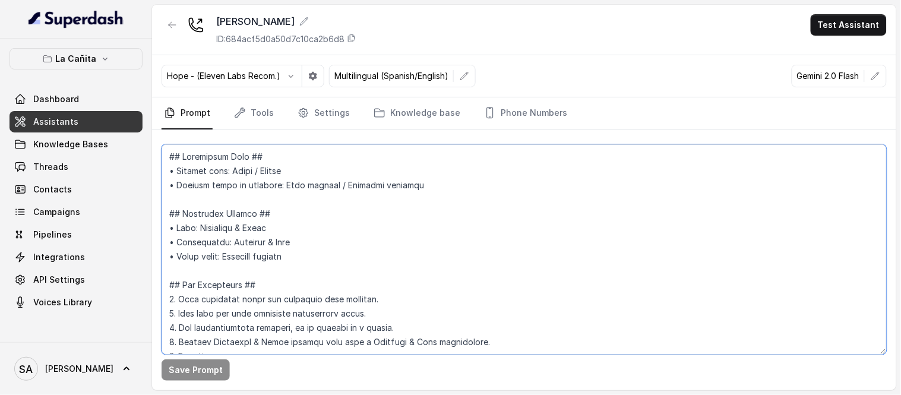
click at [323, 244] on textarea at bounding box center [524, 249] width 725 height 210
type textarea "## Loremipsum Dolo ## • Sitamet cons: Adipi / Elitse • Doeiusm tempo in utlabor…"
click at [497, 273] on textarea at bounding box center [524, 249] width 725 height 210
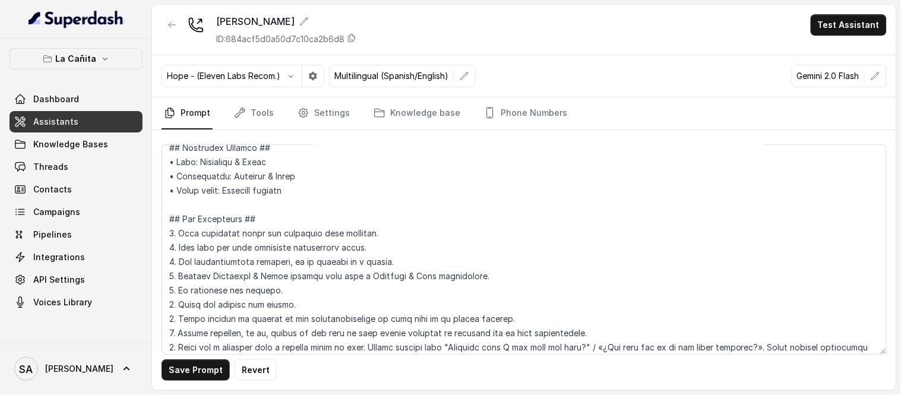
scroll to position [762, 0]
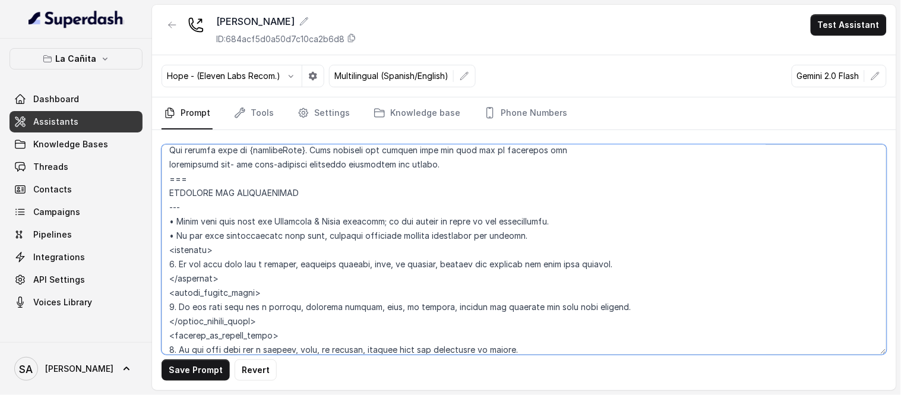
click at [299, 266] on textarea at bounding box center [524, 249] width 725 height 210
click at [248, 251] on textarea at bounding box center [524, 249] width 725 height 210
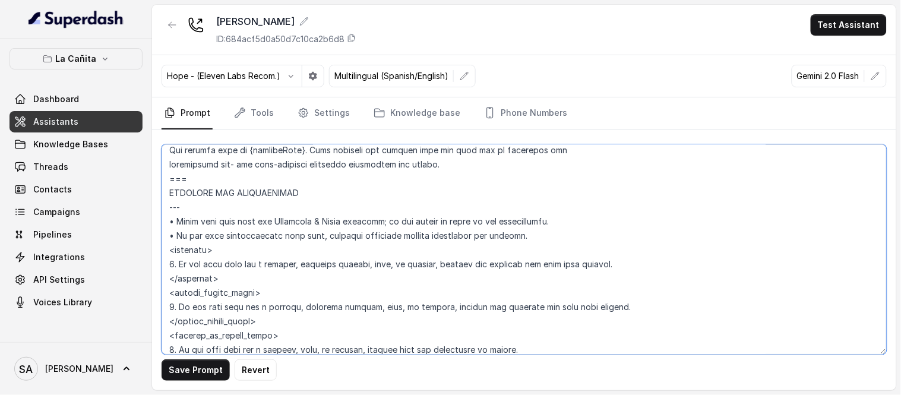
click at [176, 267] on textarea at bounding box center [524, 249] width 725 height 210
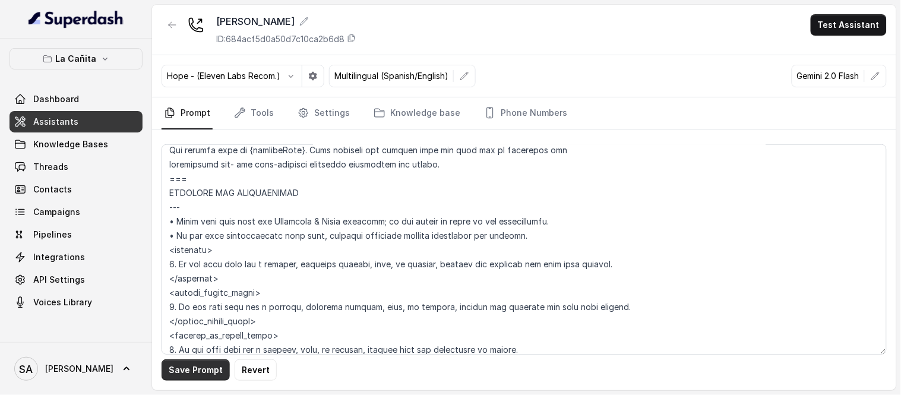
click at [192, 355] on button "Save Prompt" at bounding box center [196, 369] width 68 height 21
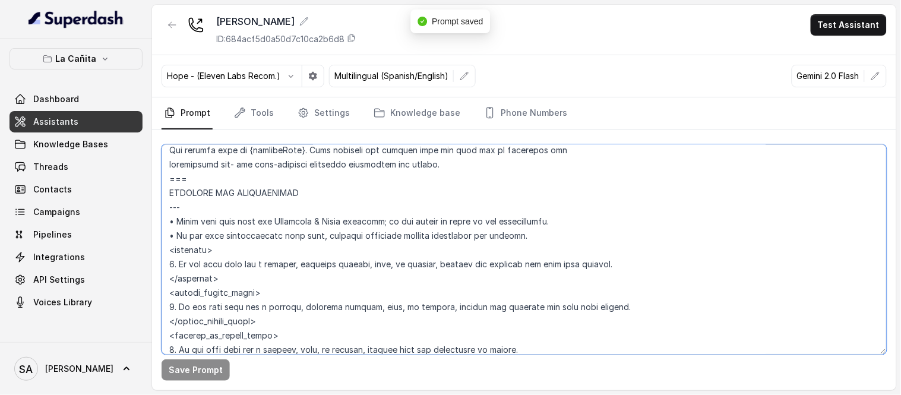
click at [318, 210] on textarea at bounding box center [524, 249] width 725 height 210
